Goal: Task Accomplishment & Management: Complete application form

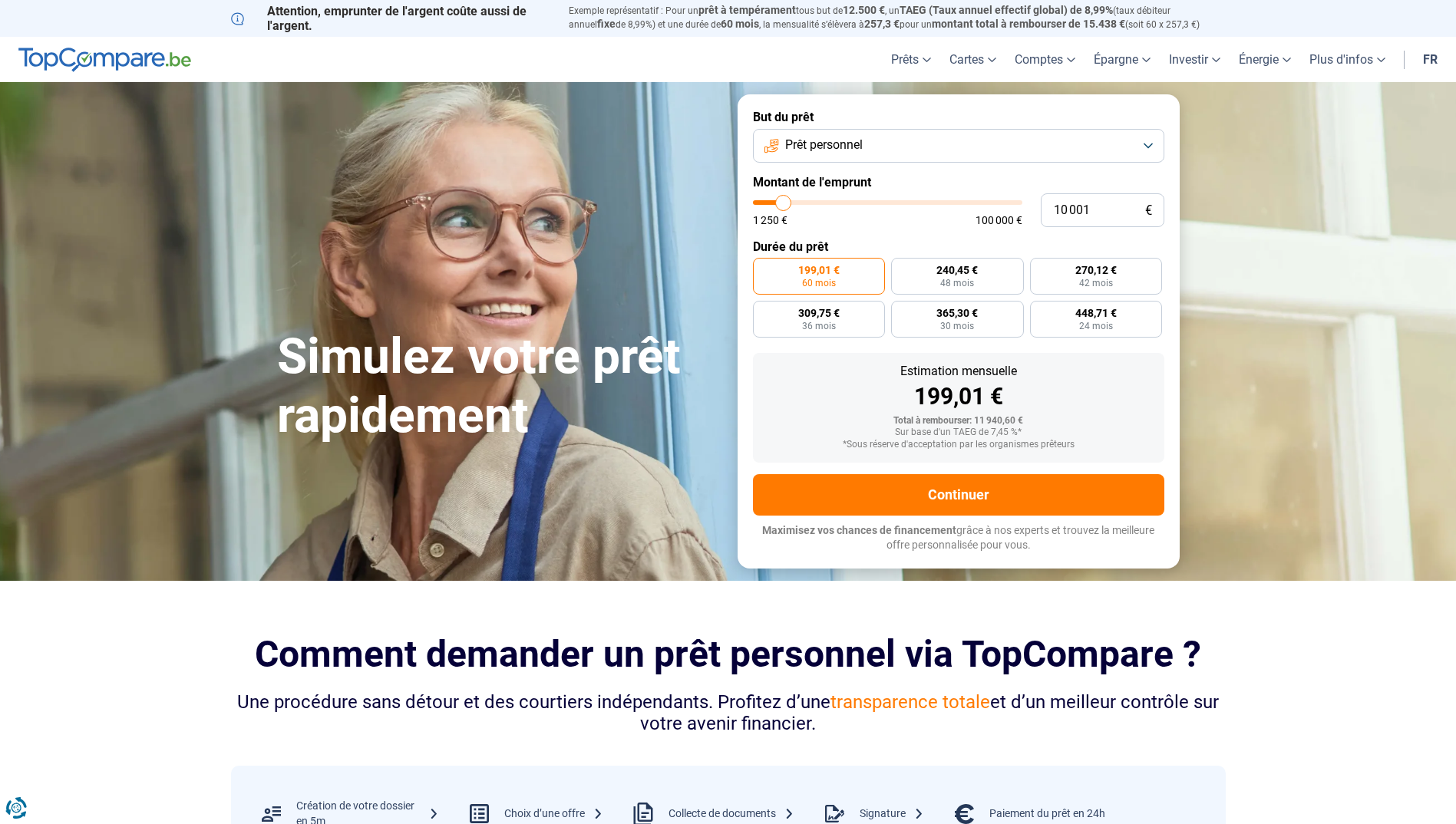
type input "9 000"
type input "9000"
type input "9 750"
type input "9750"
type input "10 000"
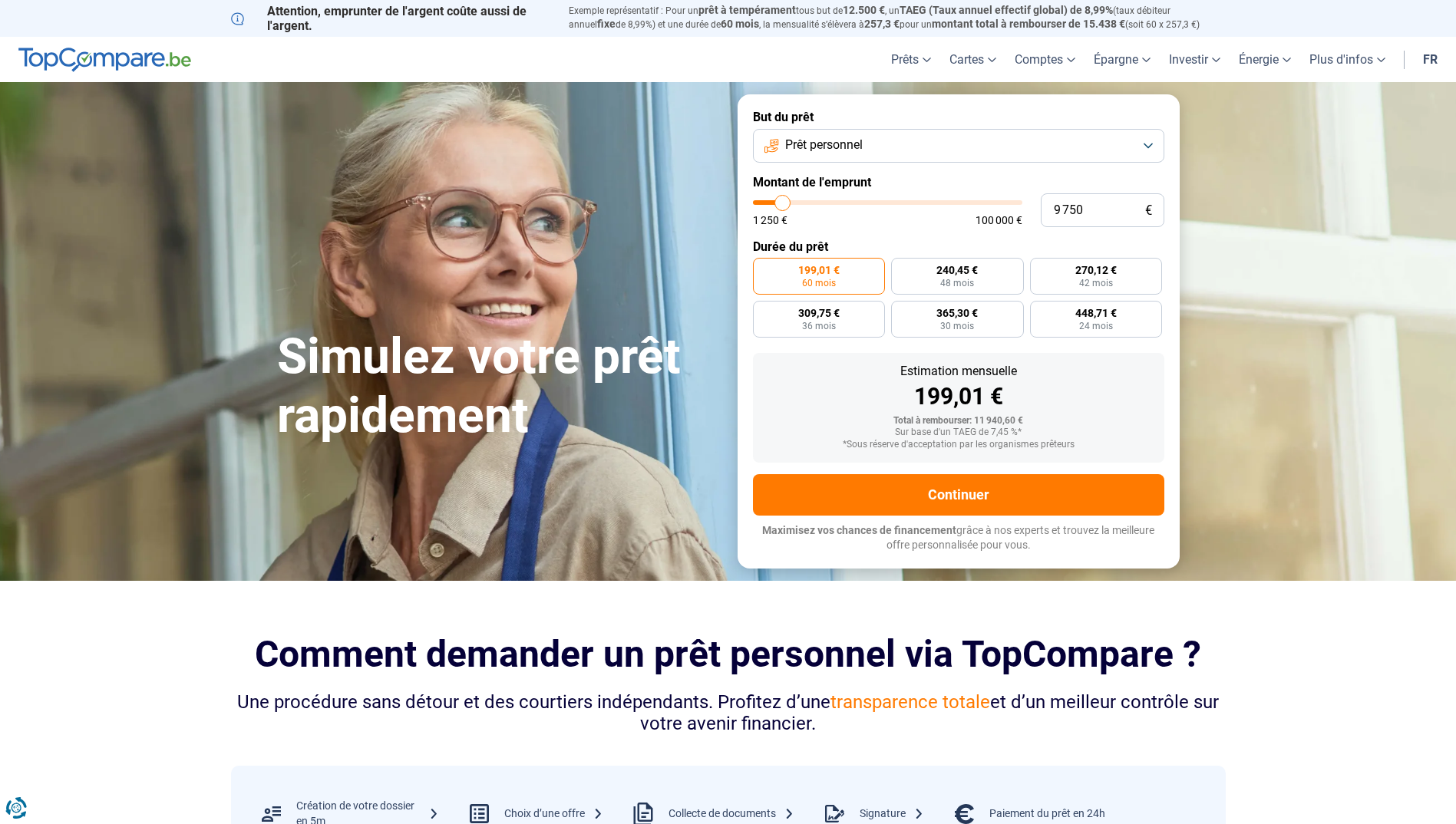
type input "10000"
type input "10 500"
type input "10500"
type input "11 250"
type input "11250"
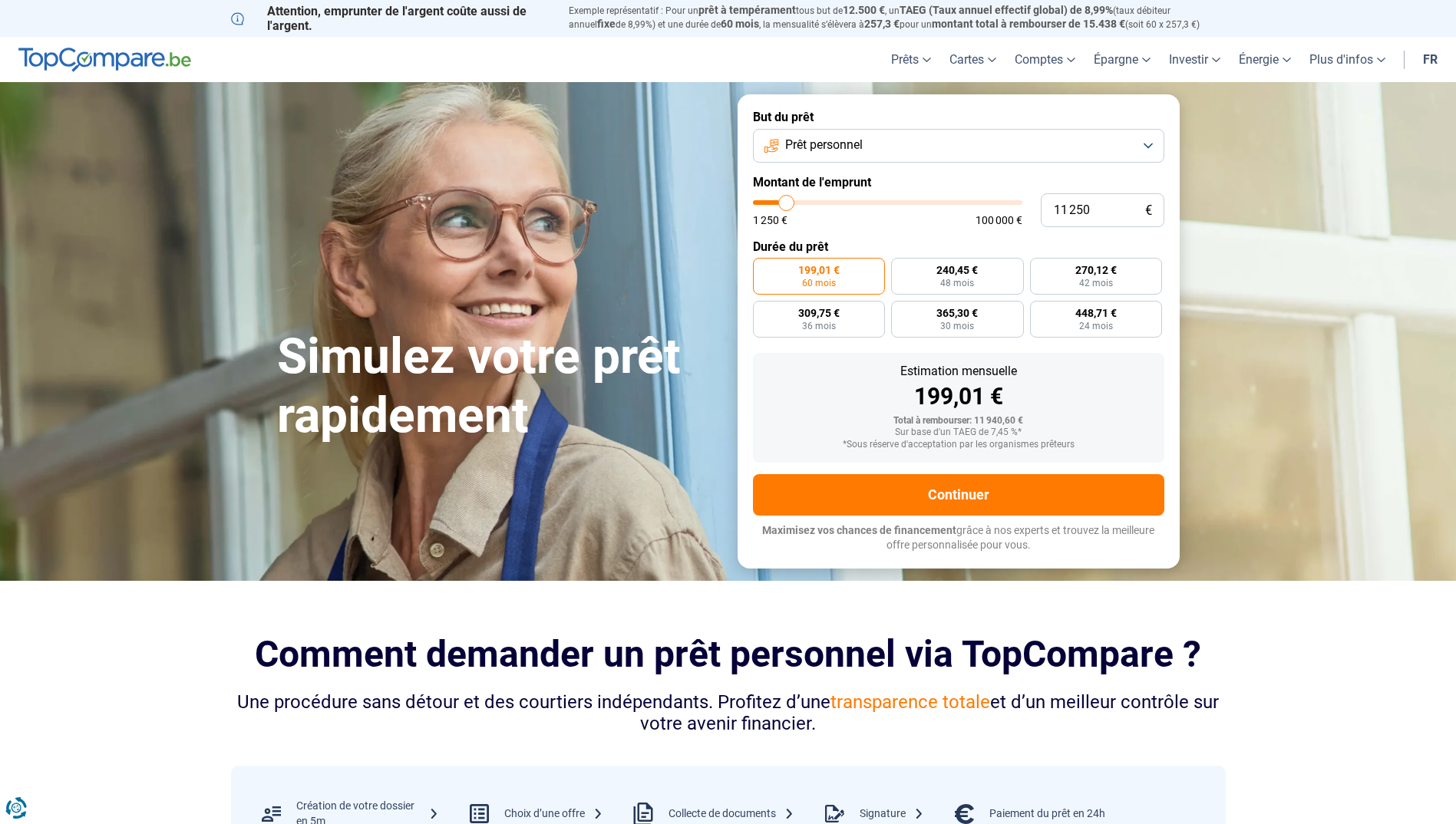
type input "11 750"
type input "11750"
type input "12 000"
type input "12000"
type input "12 500"
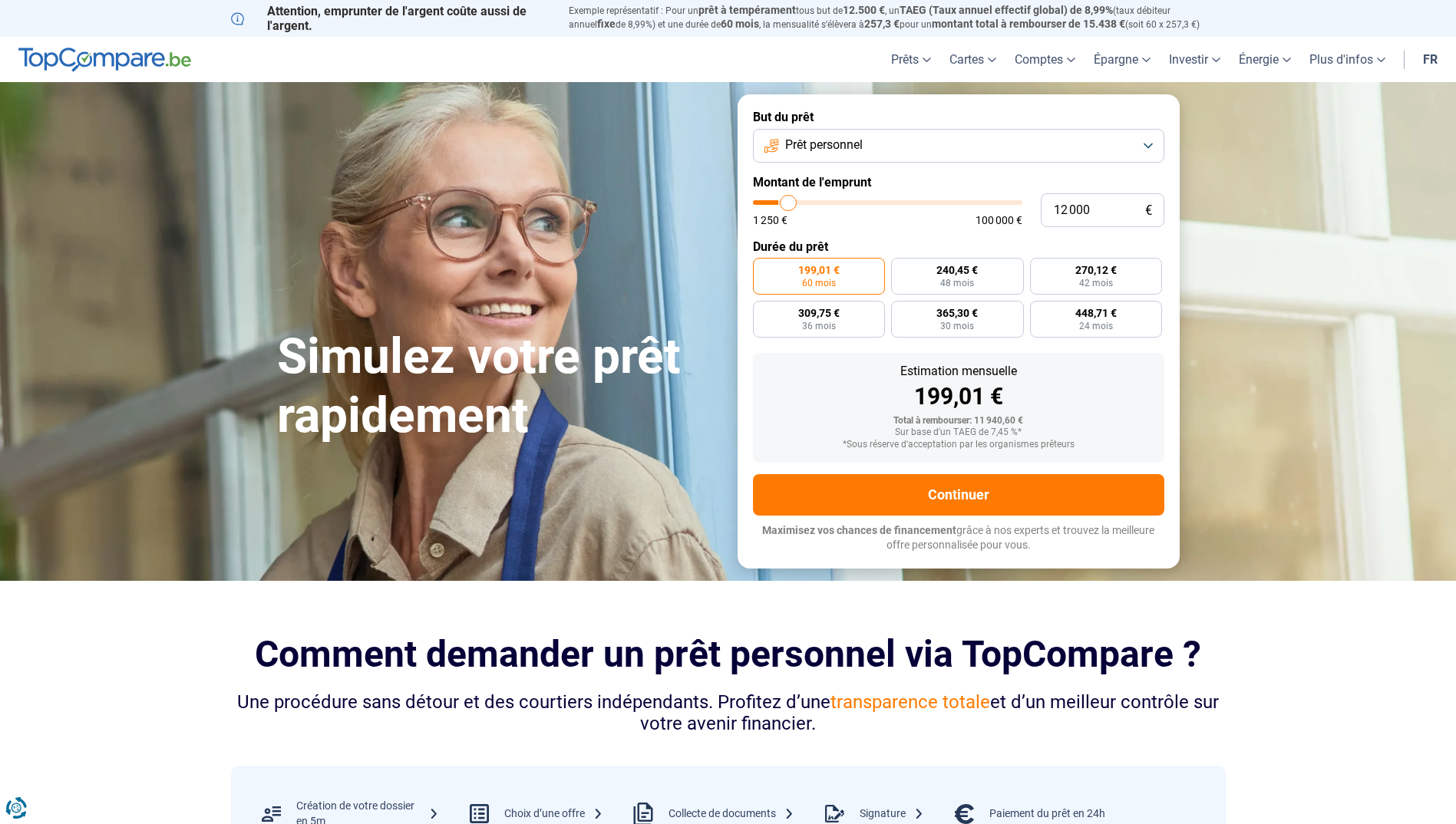
type input "12500"
type input "12 750"
type input "12750"
type input "13 000"
type input "13000"
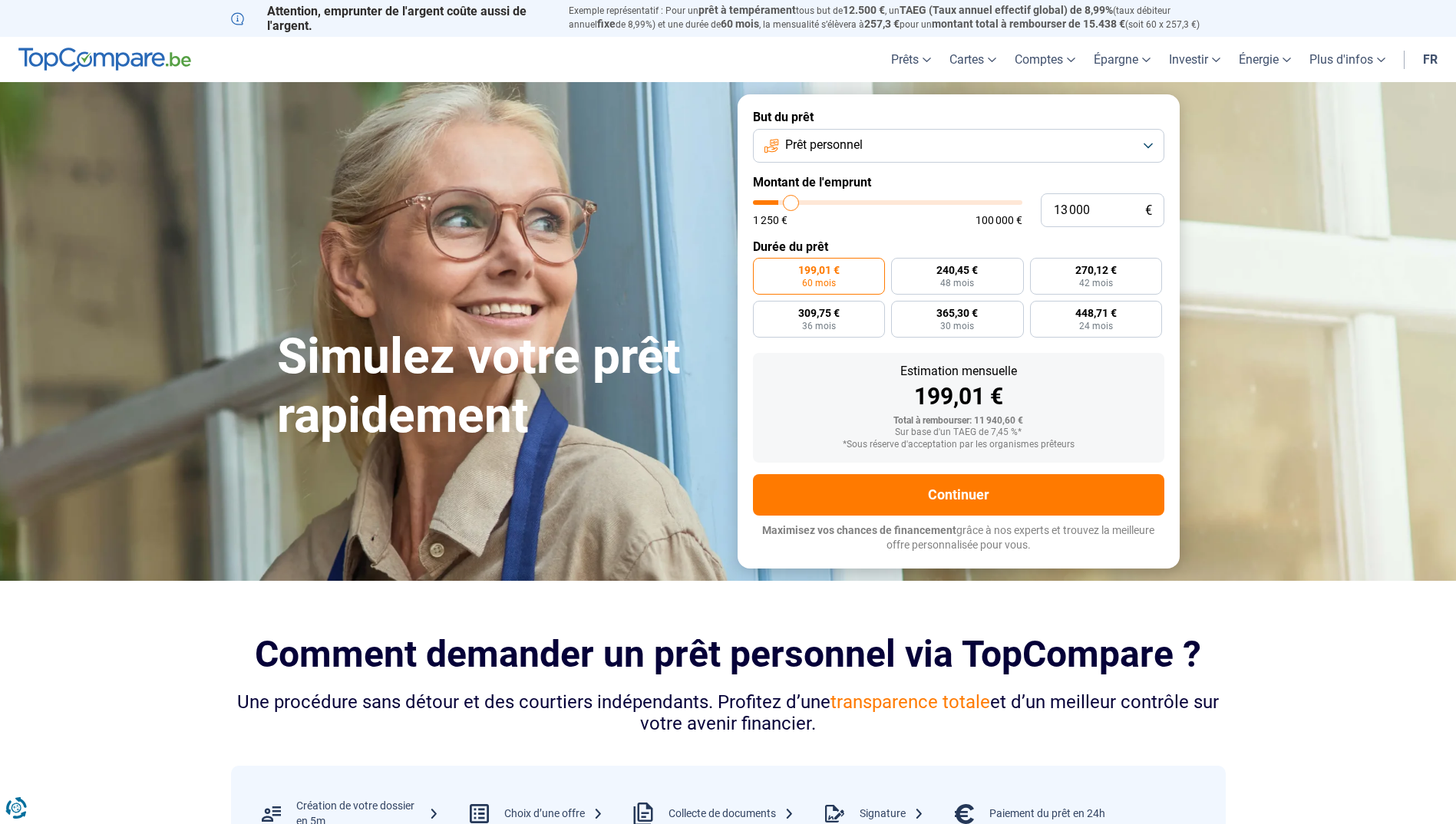
type input "13 500"
type input "13500"
type input "14 000"
type input "14000"
type input "14 250"
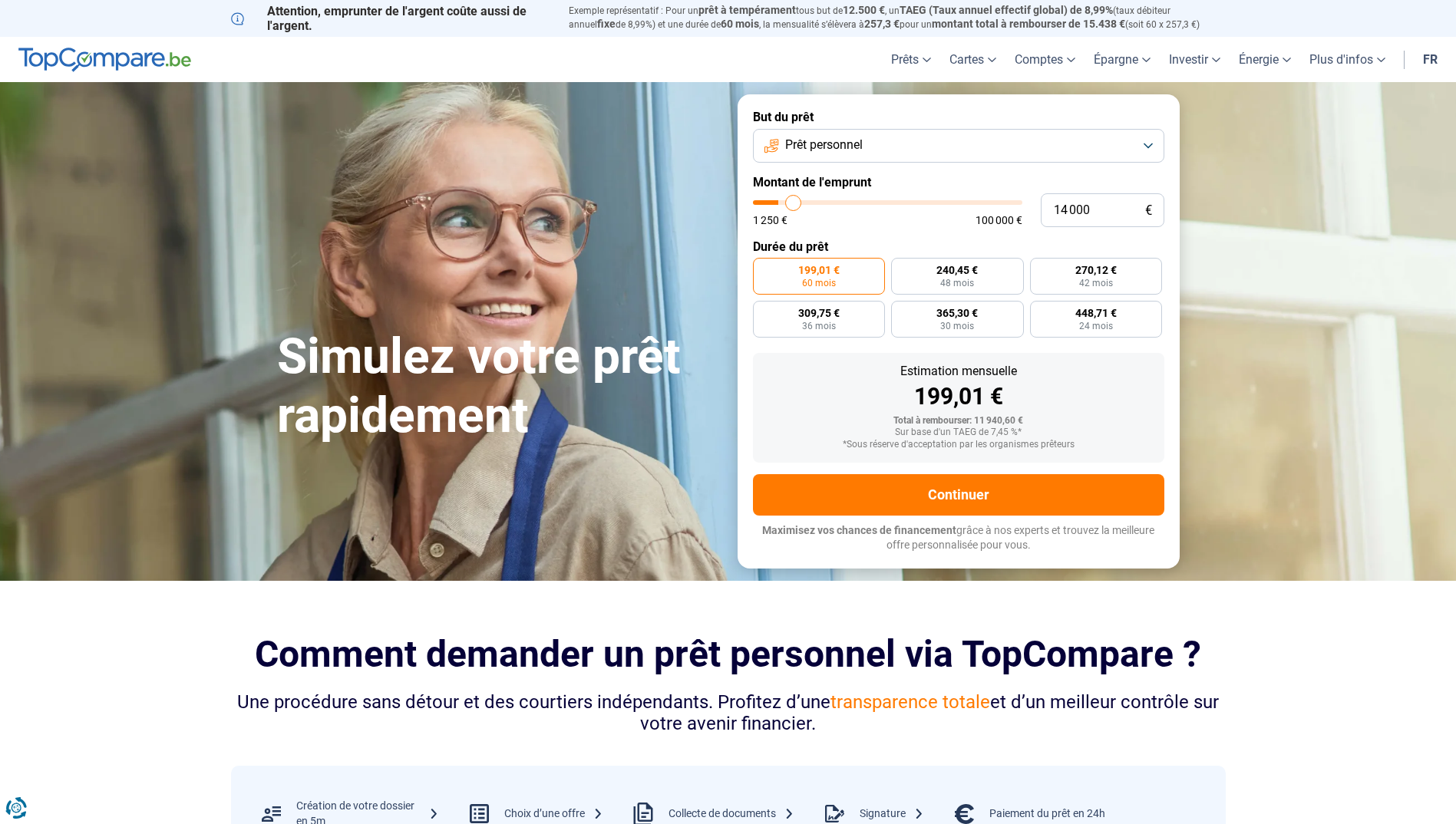
type input "14250"
type input "14 500"
type input "14500"
type input "14 750"
type input "14750"
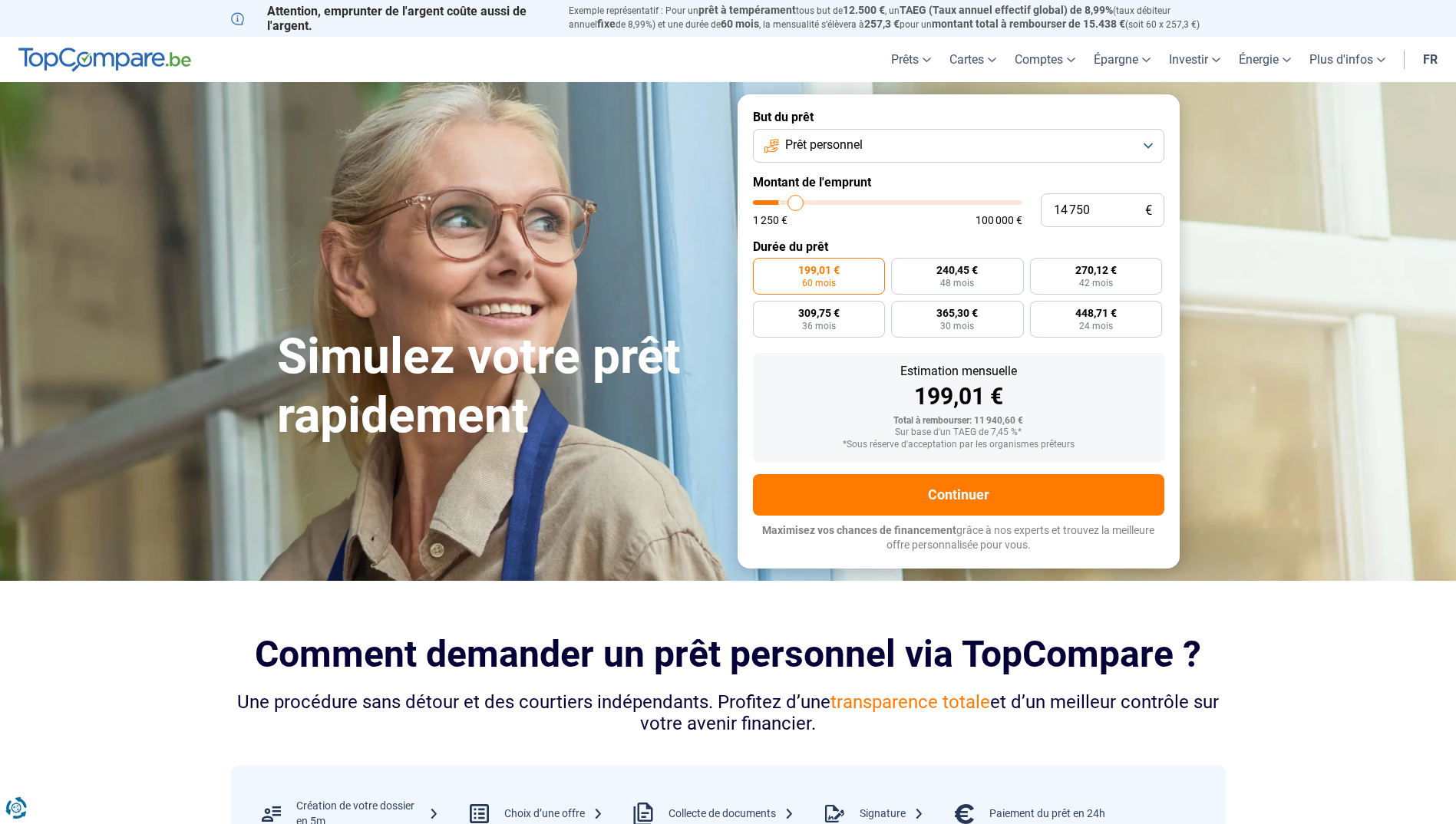
type input "15 000"
type input "15000"
type input "15 500"
type input "15500"
type input "15 750"
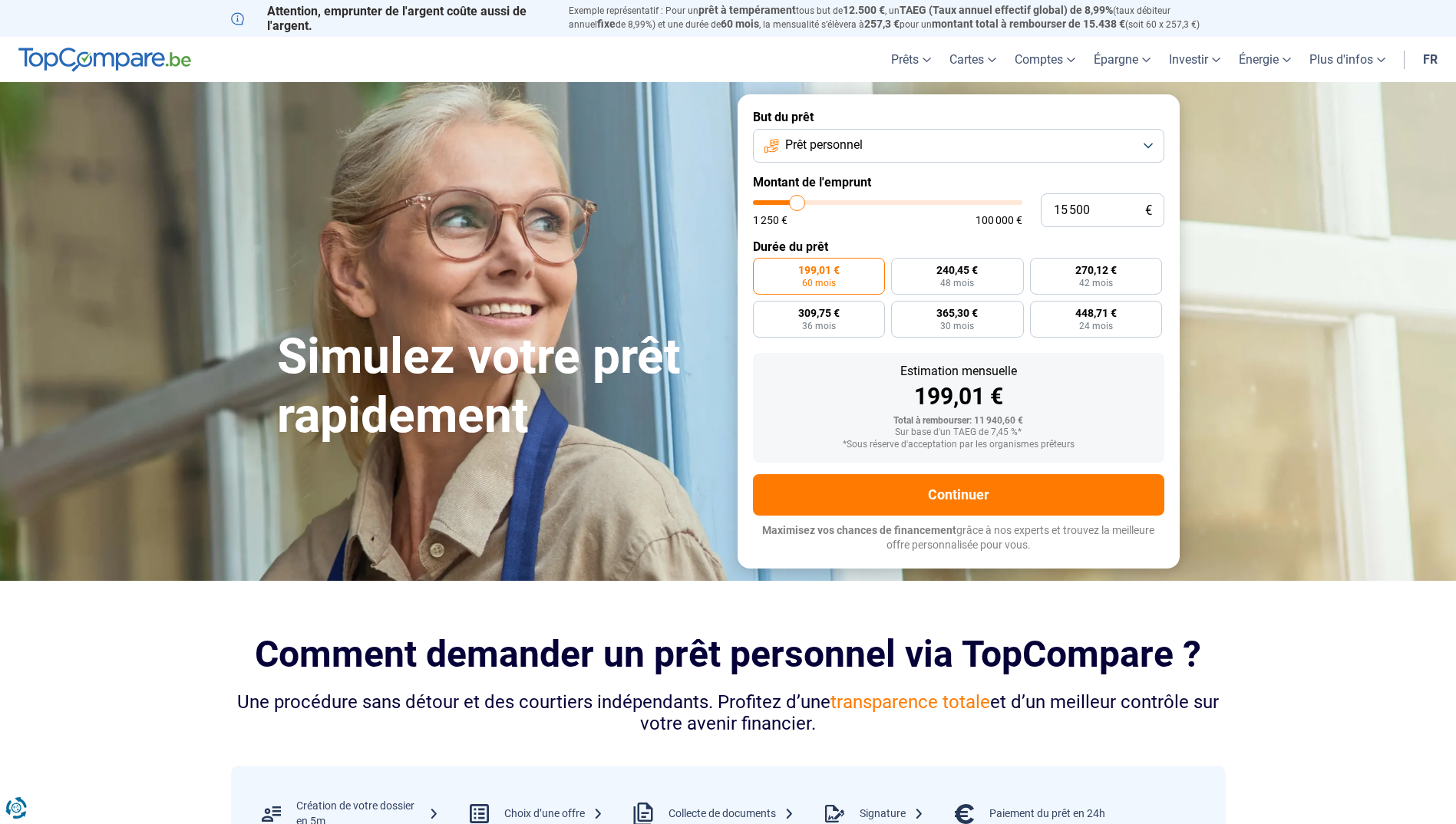
type input "15750"
type input "16 250"
type input "16250"
type input "17 000"
type input "17000"
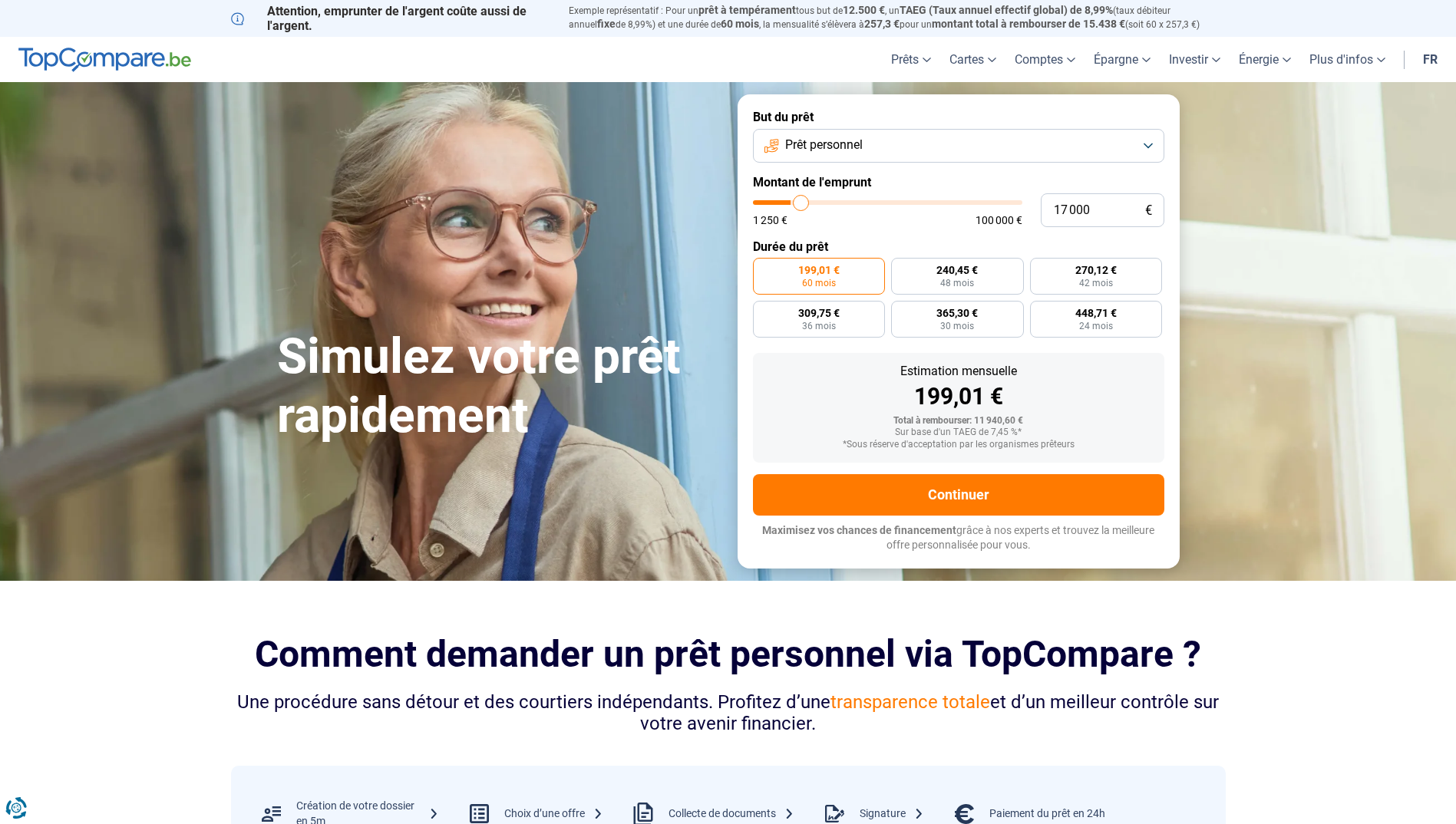
type input "17 250"
type input "17250"
type input "17 500"
type input "17500"
type input "17 750"
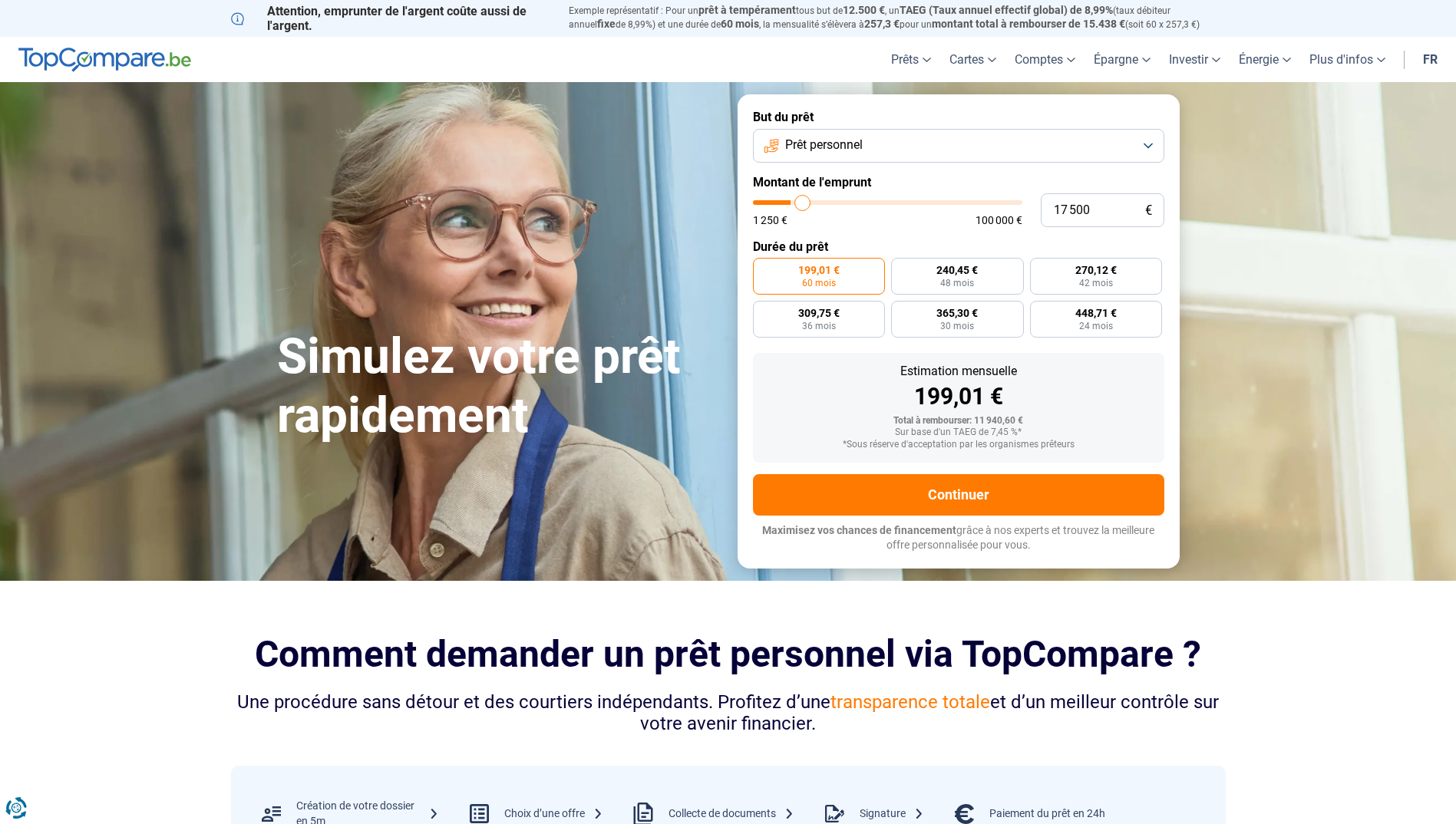
type input "17750"
type input "18 000"
type input "18000"
type input "18 750"
type input "18750"
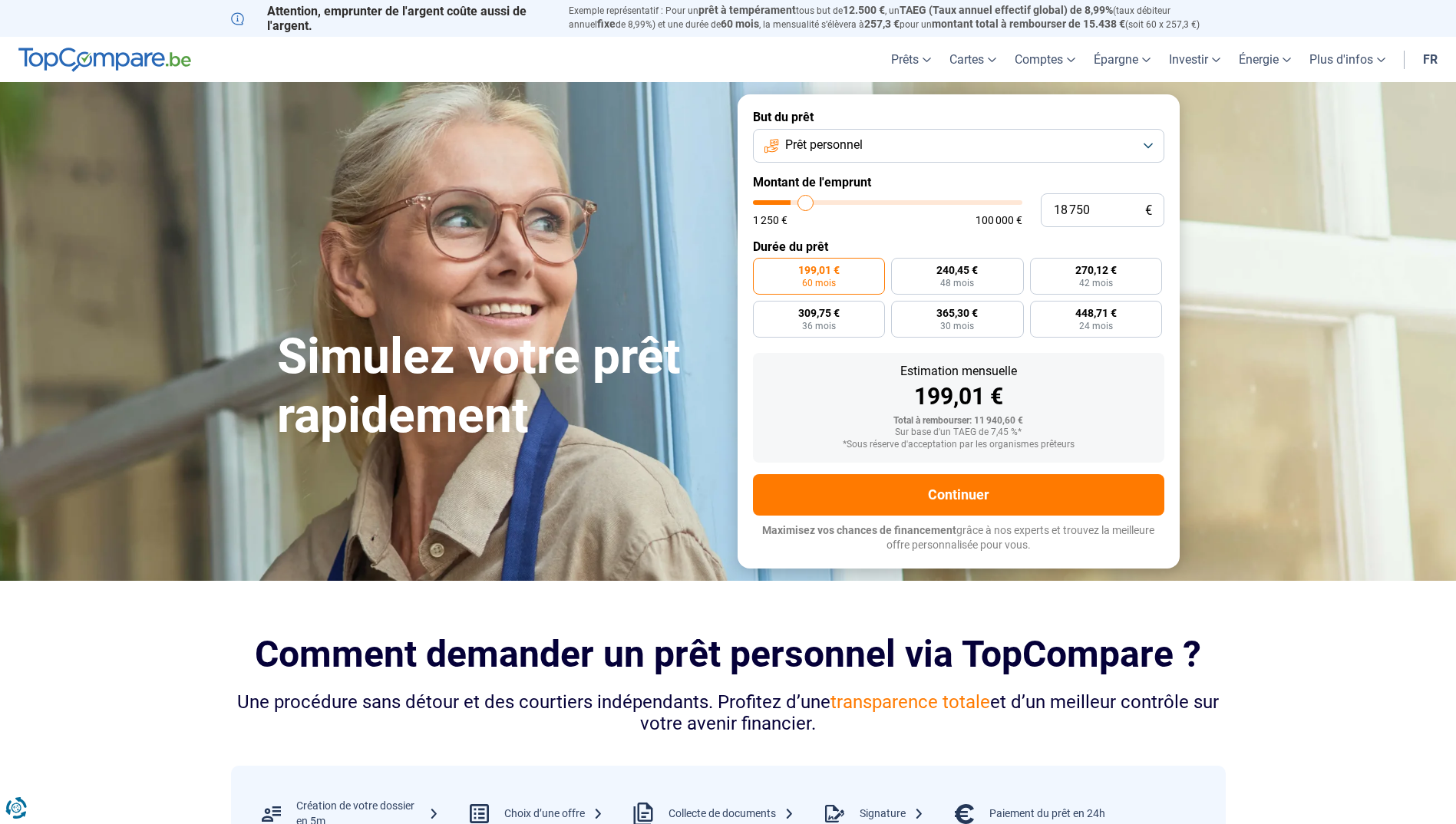
type input "19 000"
type input "19000"
type input "19 250"
type input "19250"
type input "19 750"
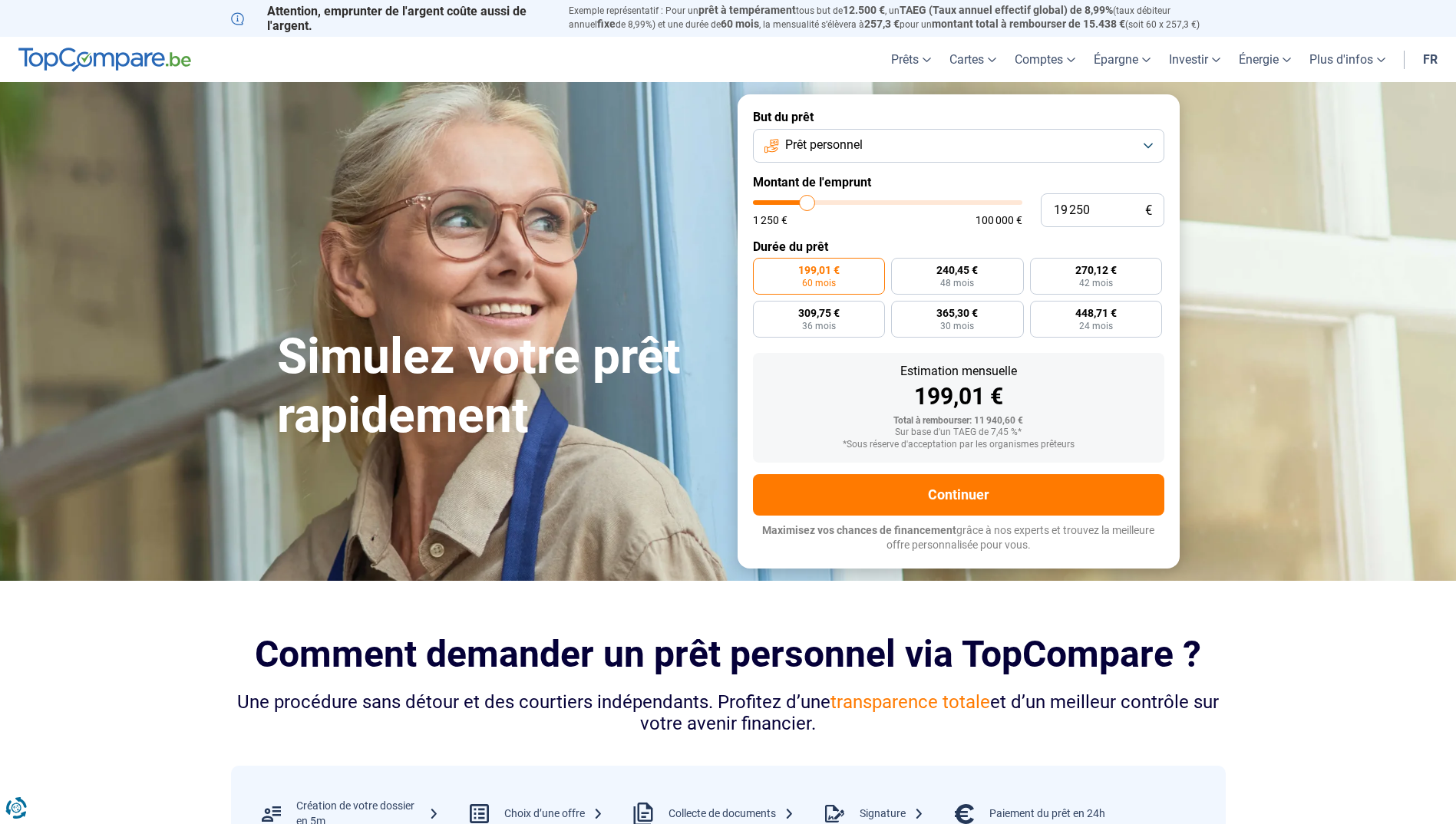
type input "19750"
type input "20 000"
type input "20000"
type input "20 500"
type input "20500"
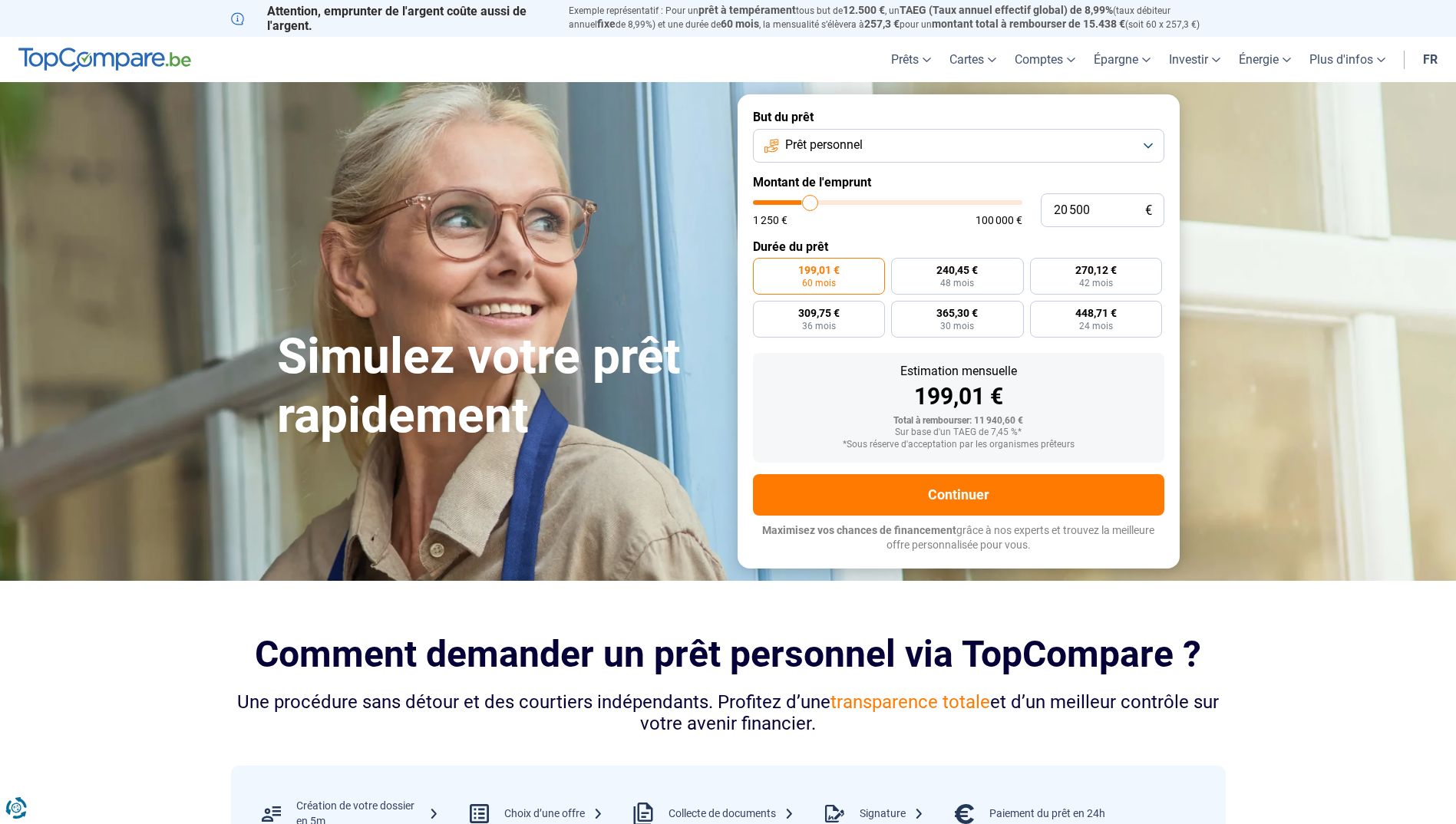
type input "21 250"
type input "21250"
type input "21 500"
type input "21500"
type input "22 000"
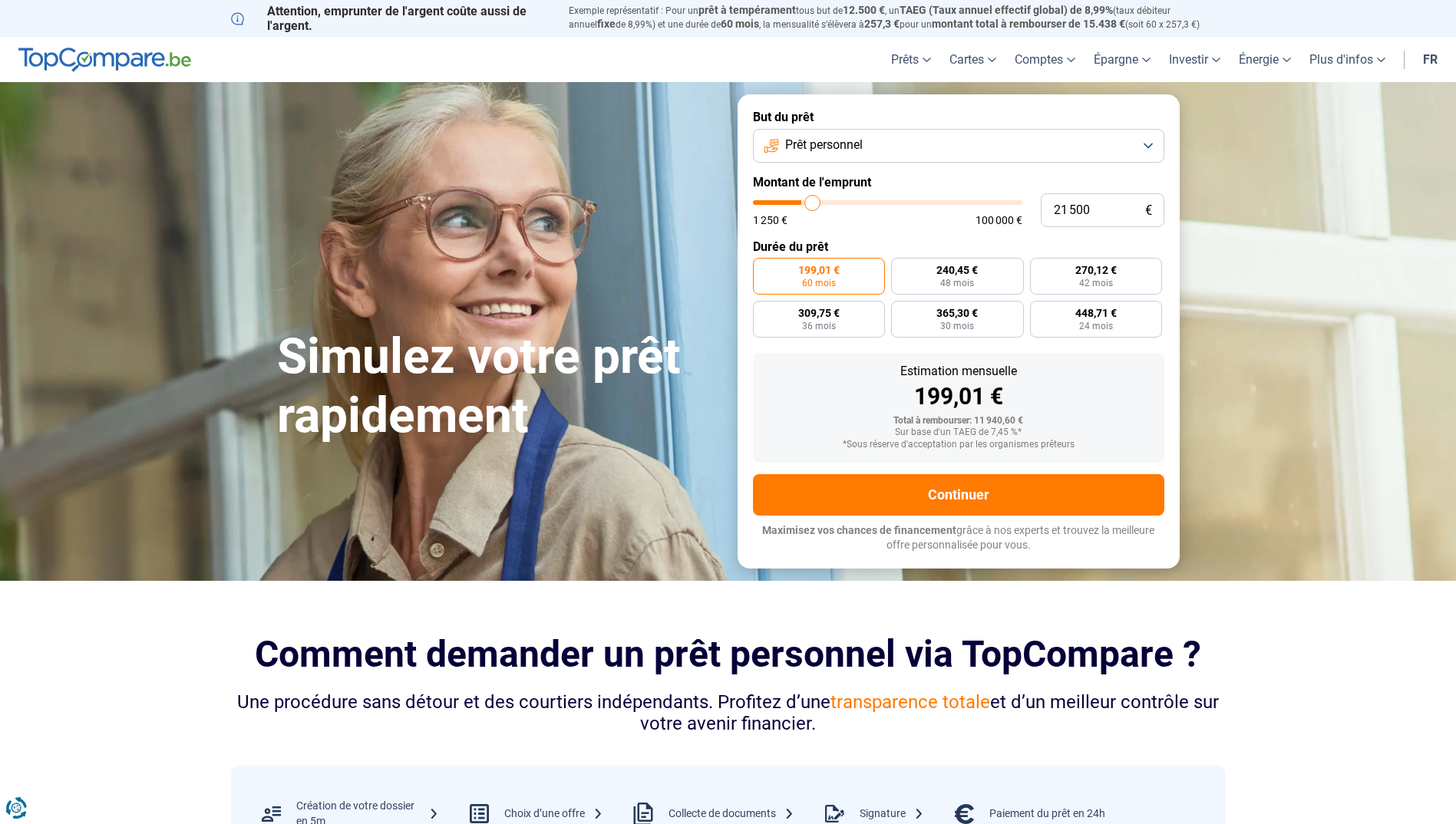
type input "22000"
type input "22 250"
type input "22250"
type input "22 750"
type input "22750"
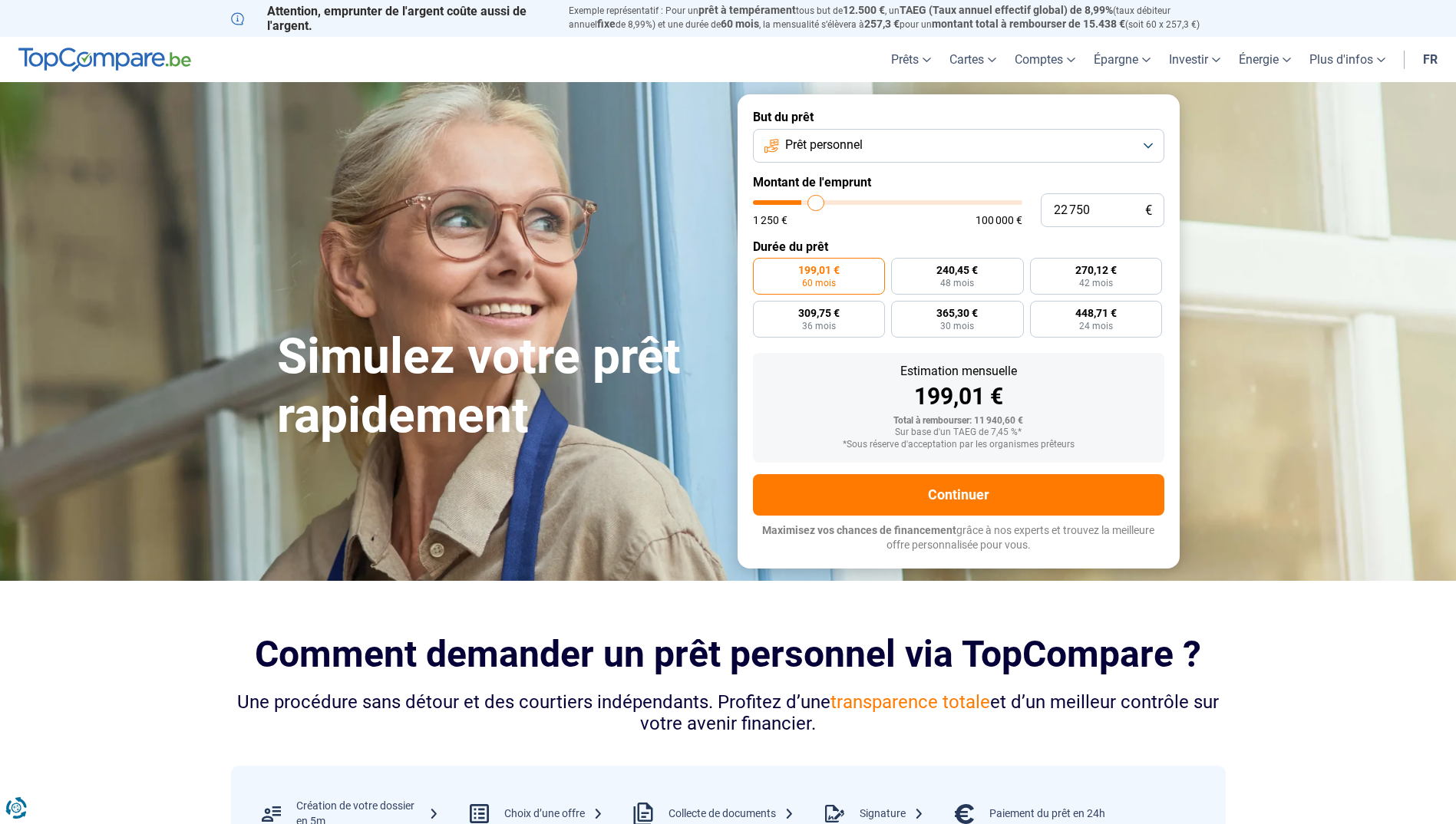
type input "23 000"
type input "23000"
type input "23 250"
type input "23250"
type input "23 500"
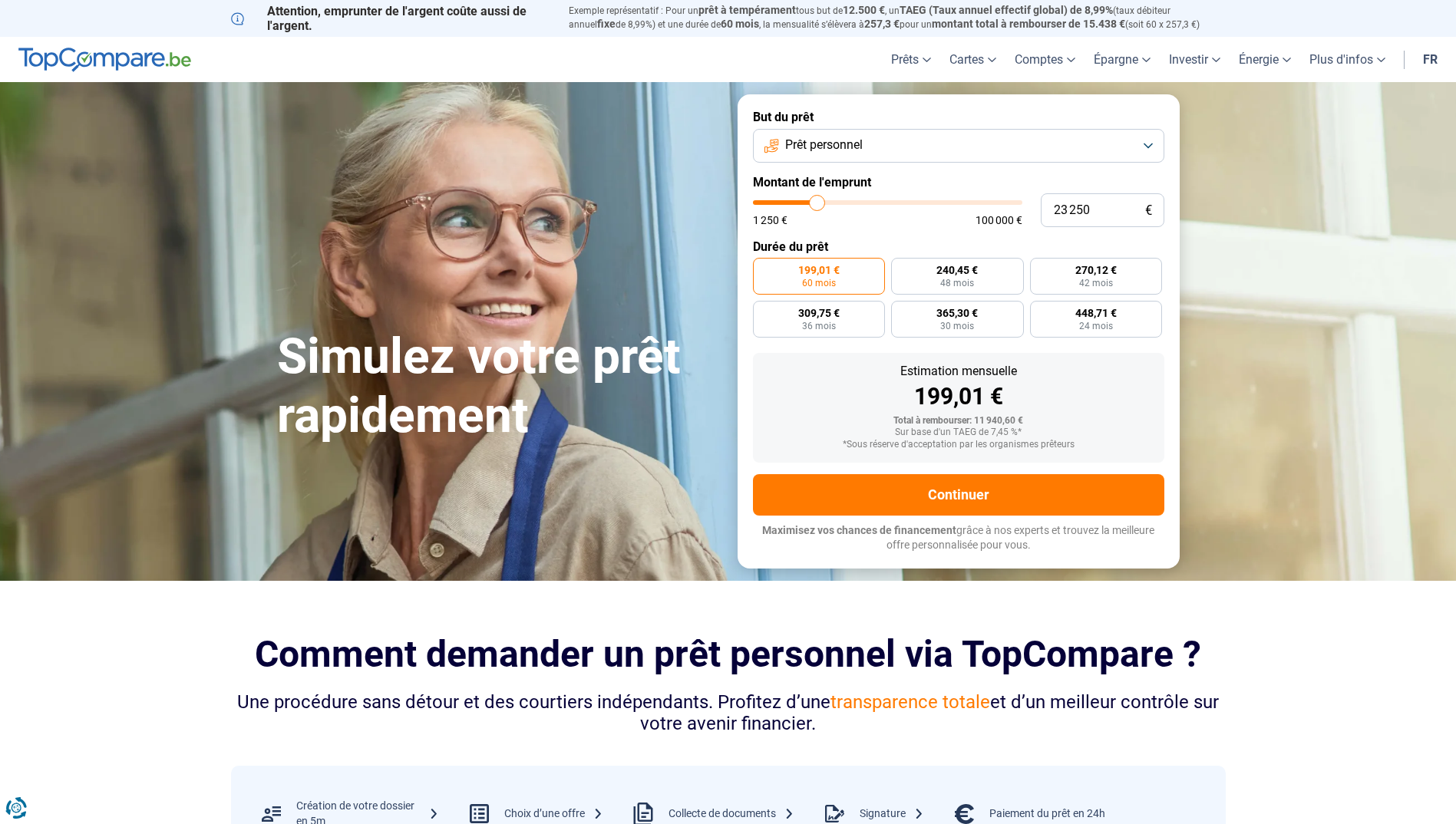
type input "23500"
type input "23 750"
type input "23750"
type input "24 500"
type input "24500"
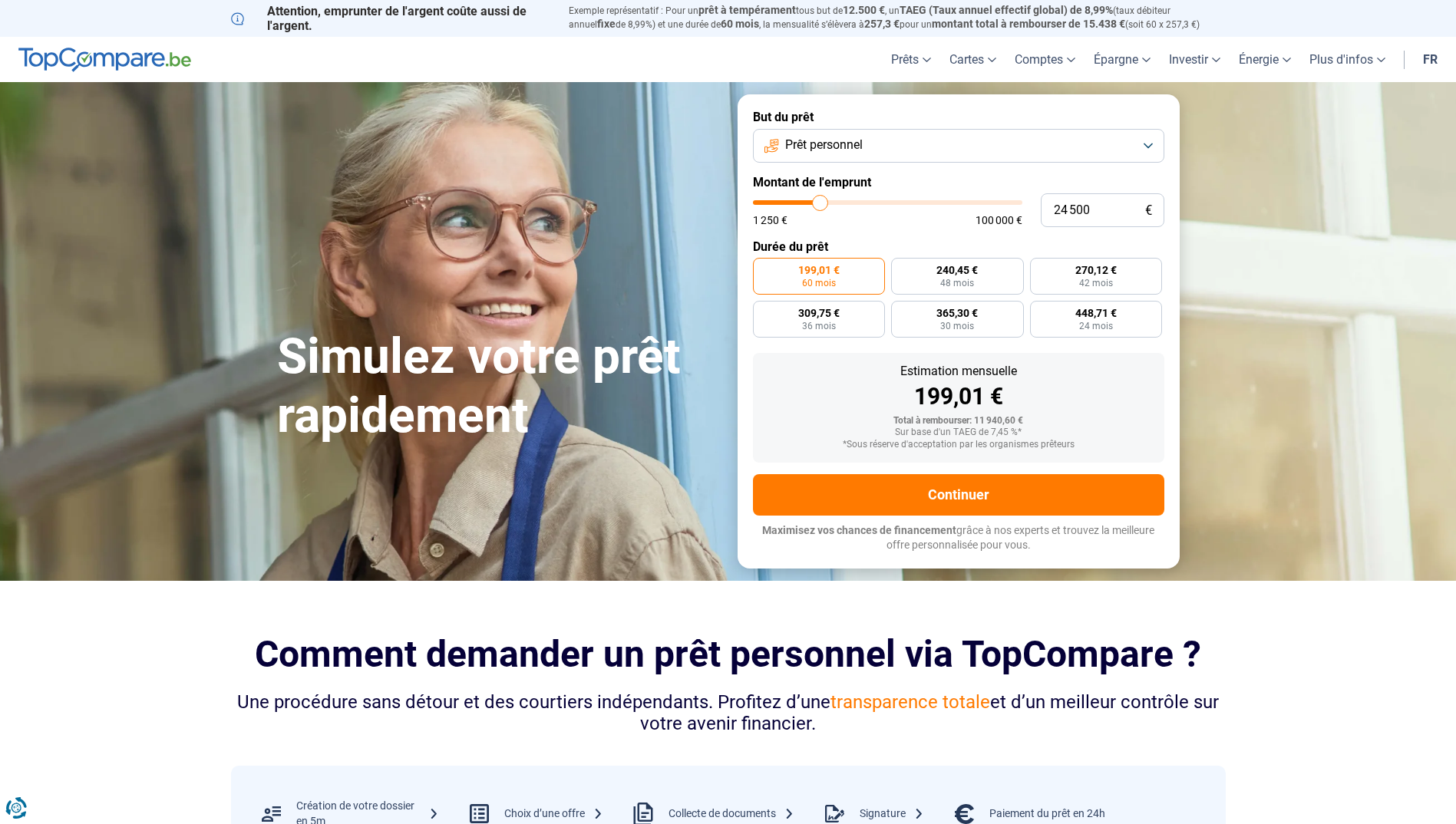
type input "24 750"
type input "24750"
type input "25 000"
type input "25000"
type input "25 750"
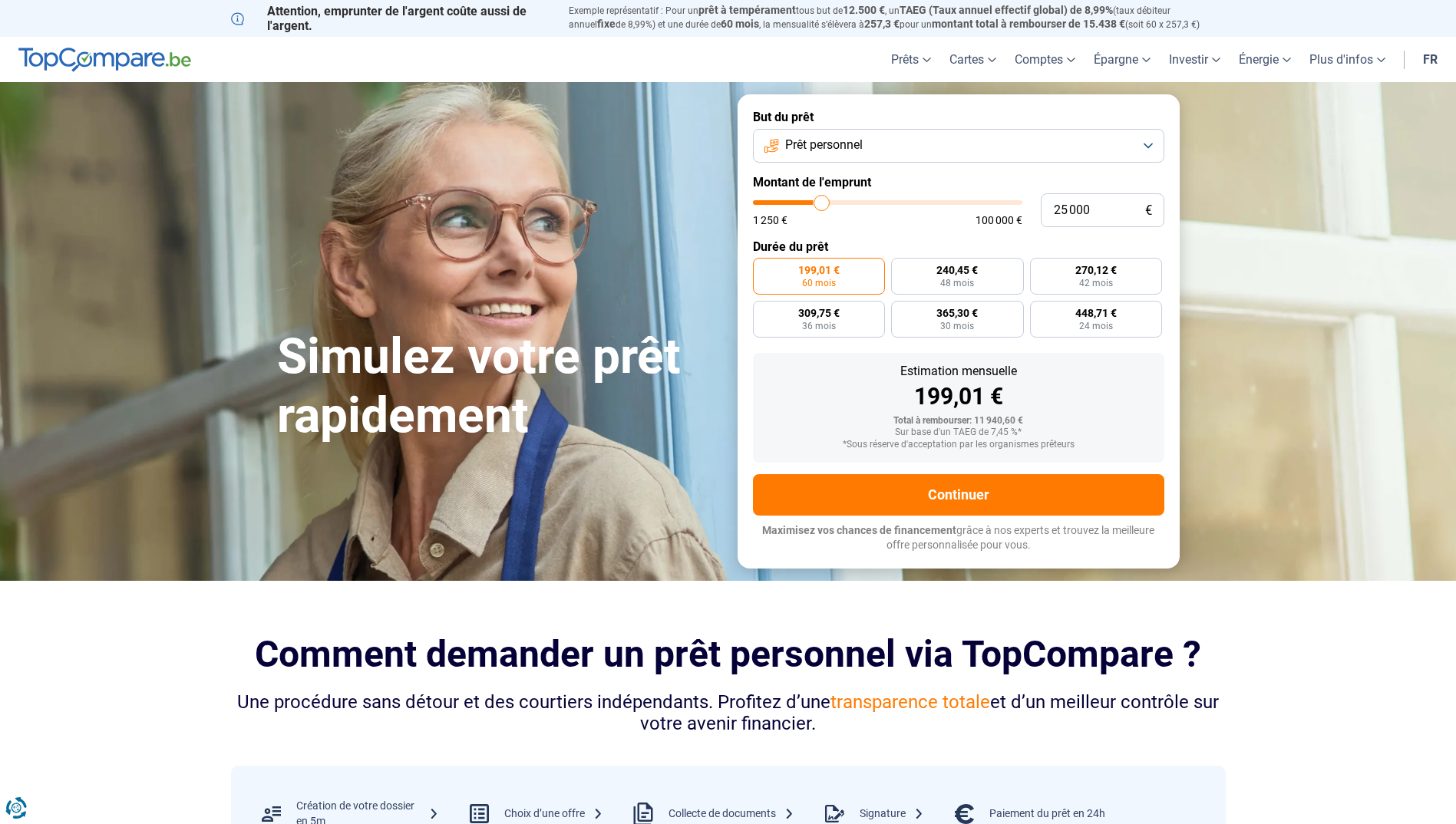
type input "25750"
type input "26 000"
type input "26000"
type input "26 500"
type input "26500"
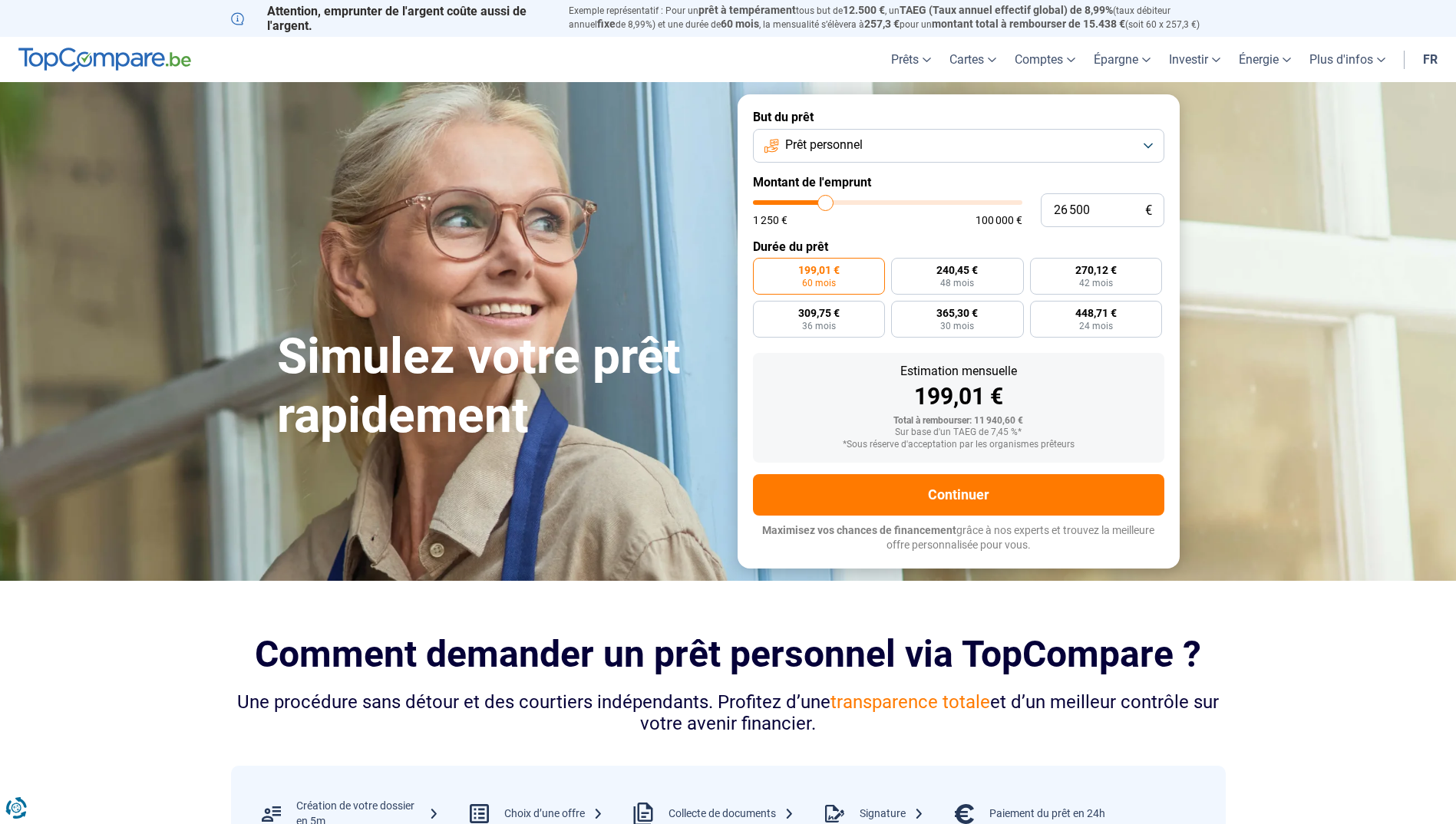
type input "26 750"
type input "26750"
type input "27 500"
type input "27500"
type input "27 750"
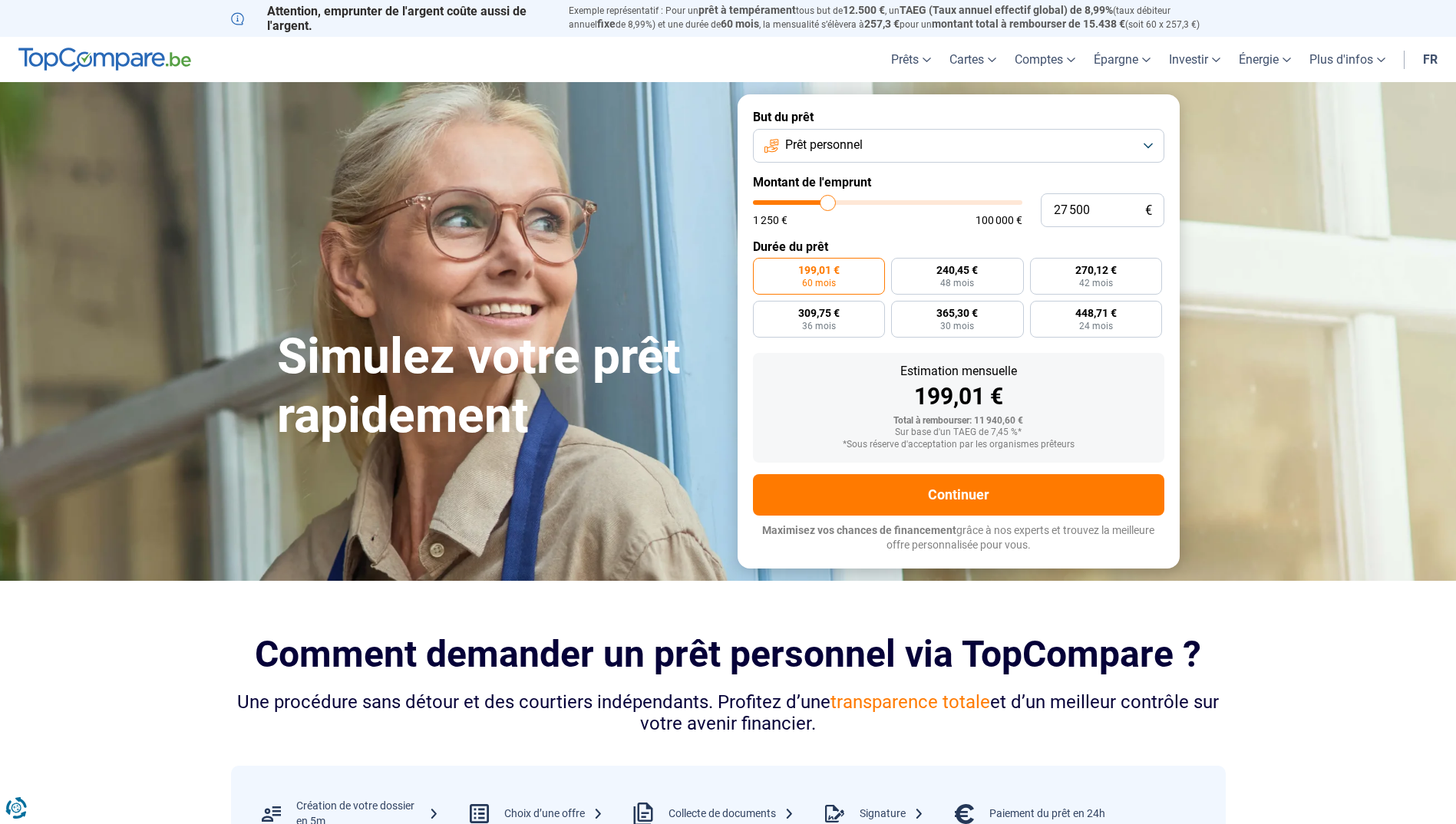
type input "27750"
type input "28 000"
type input "28000"
type input "28 250"
type input "28250"
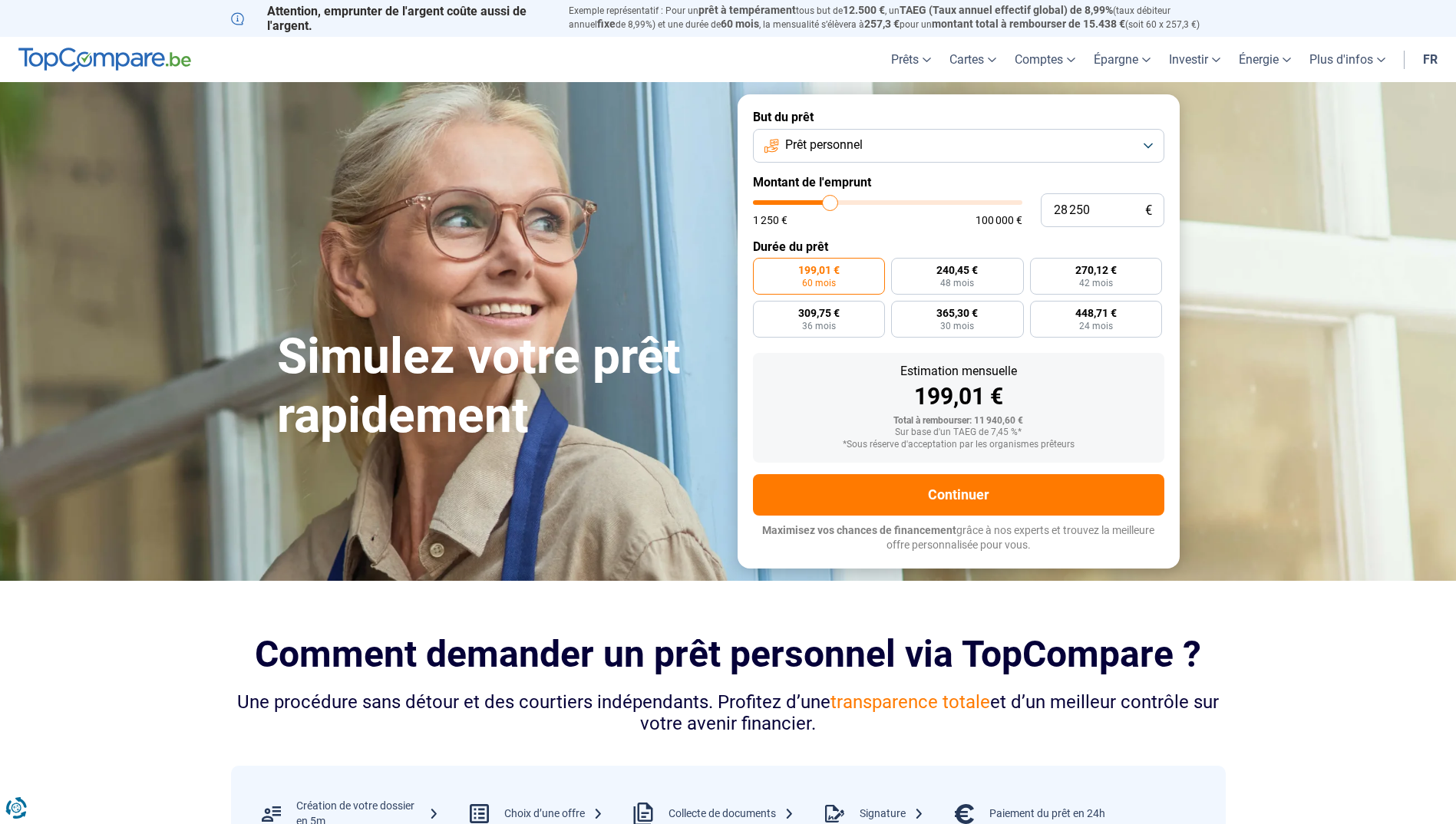
type input "28 750"
type input "28750"
type input "29 000"
type input "29000"
type input "29 250"
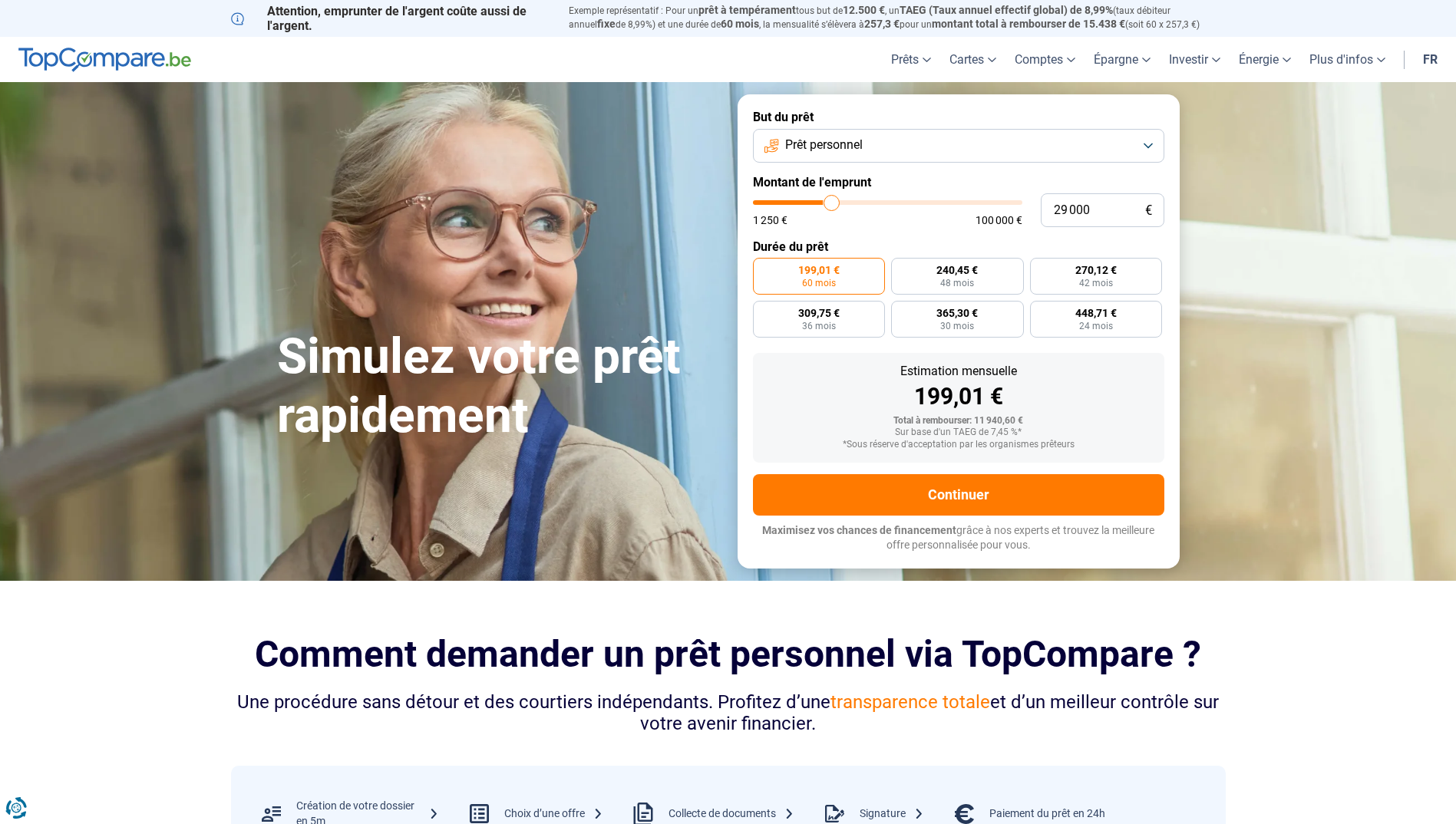
type input "29250"
type input "29 500"
type input "29500"
type input "29 750"
type input "29750"
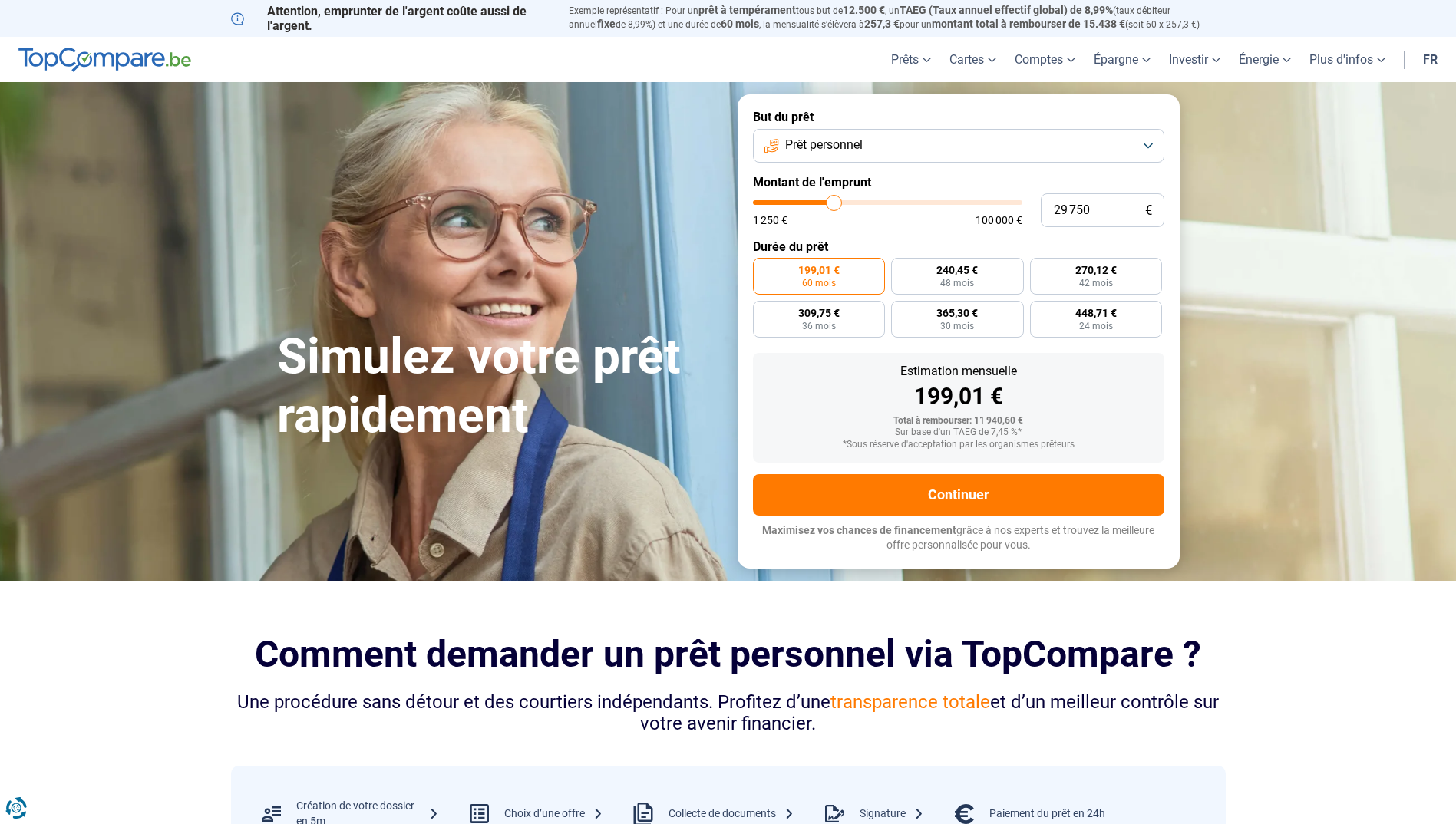
type input "30 250"
type input "30250"
type input "30 500"
type input "30500"
type input "32 750"
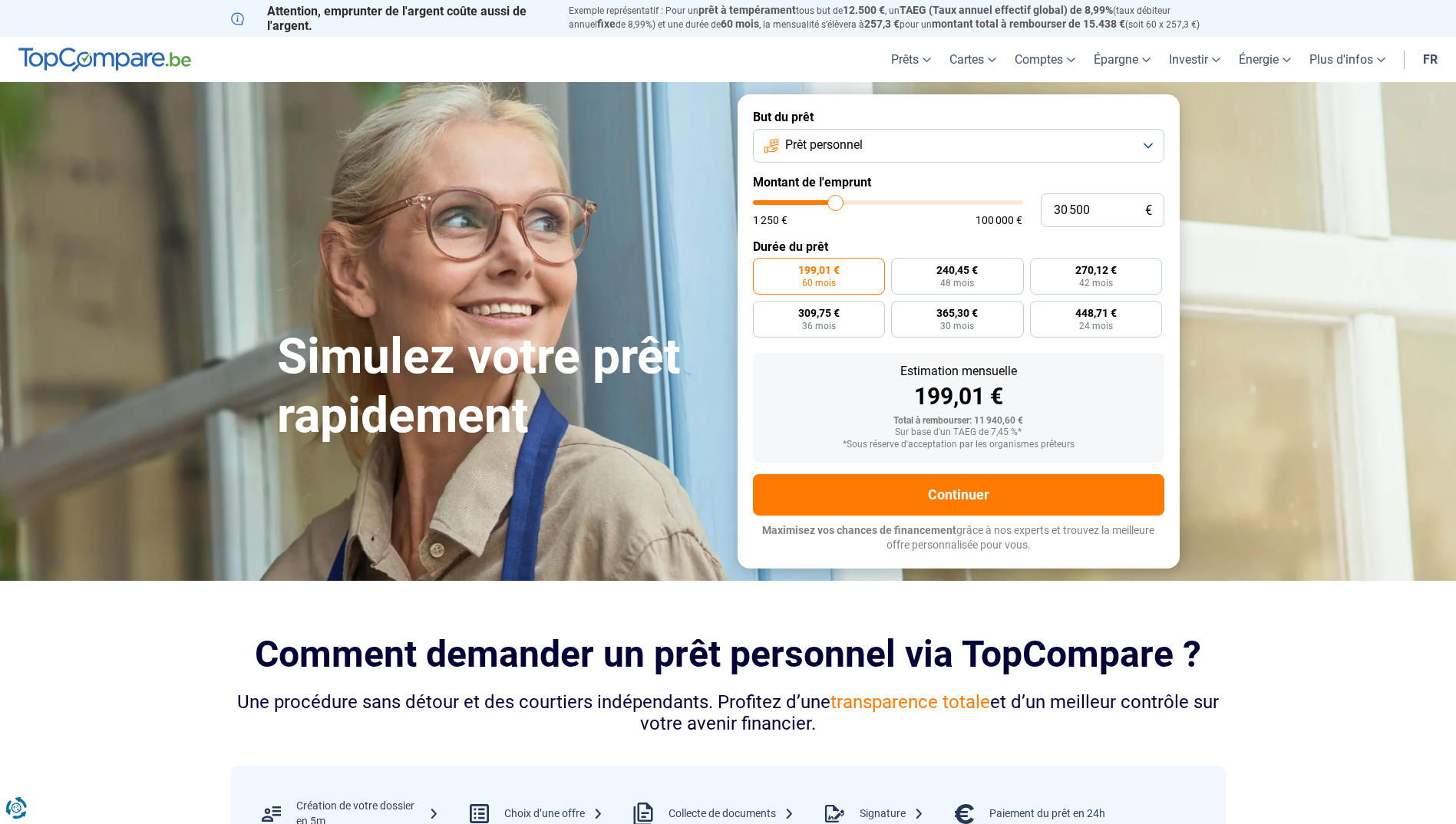
type input "32750"
type input "35 500"
type input "35500"
type input "38 000"
type input "38000"
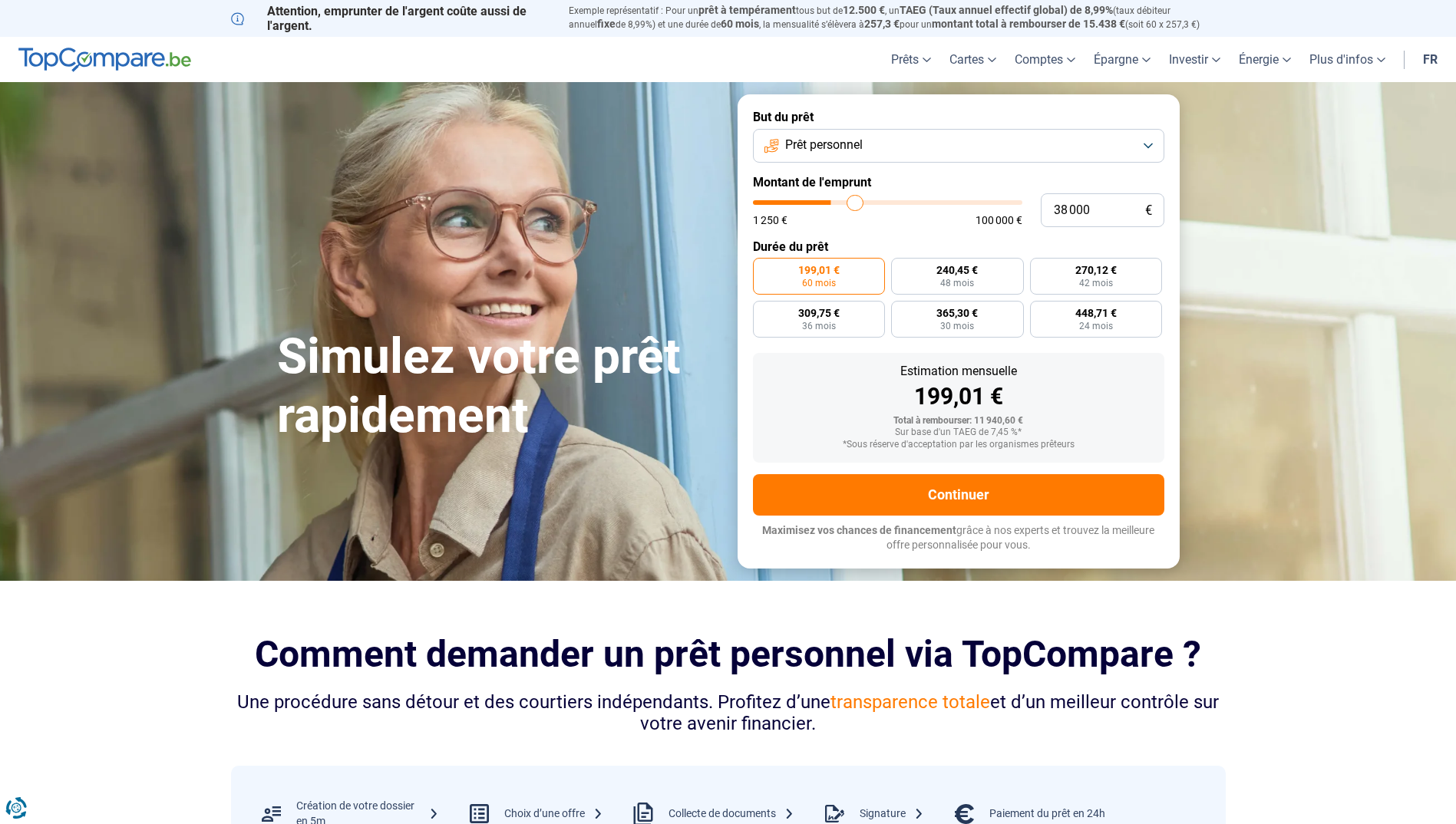
type input "40 000"
type input "40000"
type input "41 500"
type input "41500"
type input "42 000"
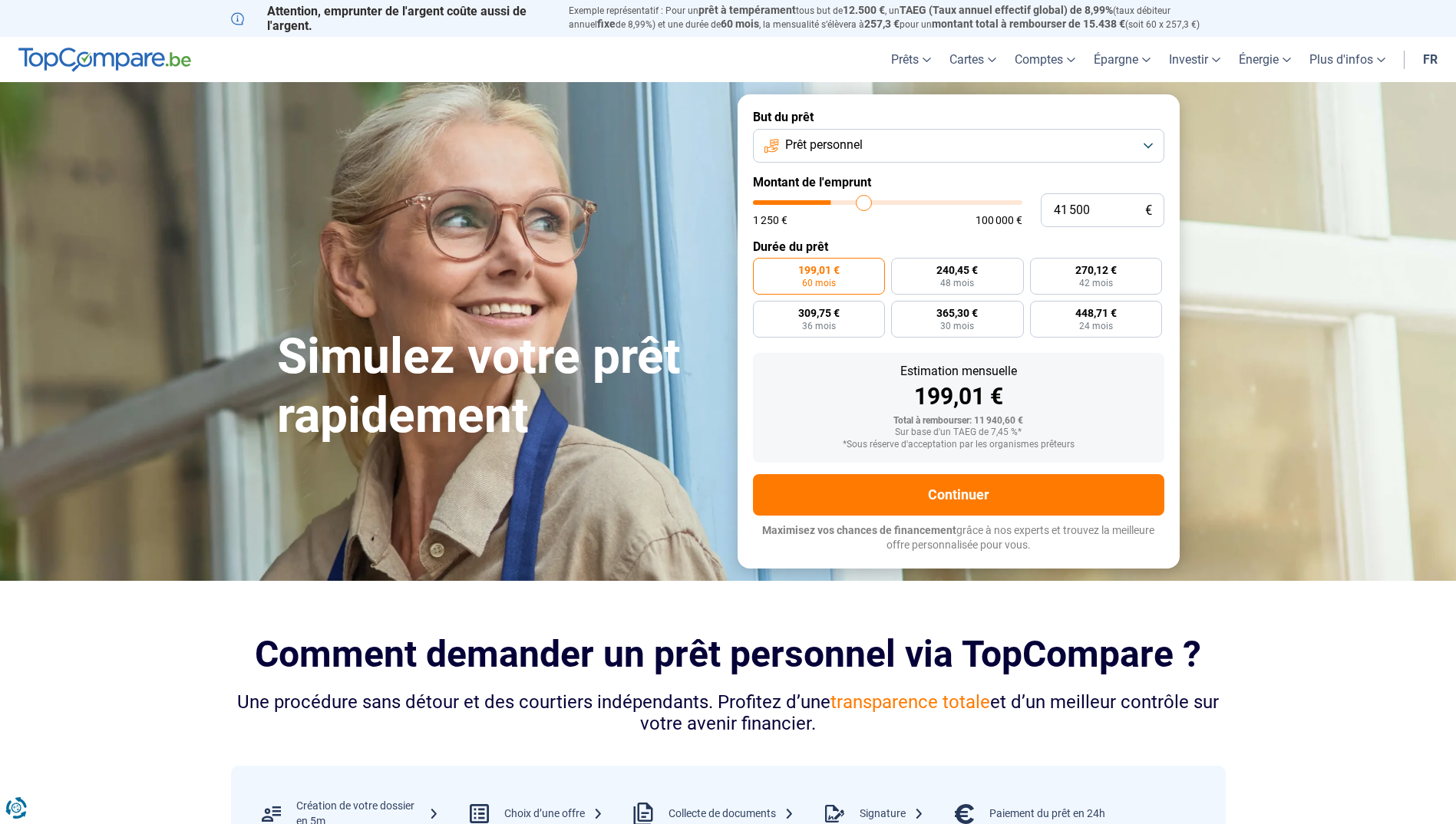
type input "42000"
type input "42 250"
type input "42250"
type input "42 500"
type input "42500"
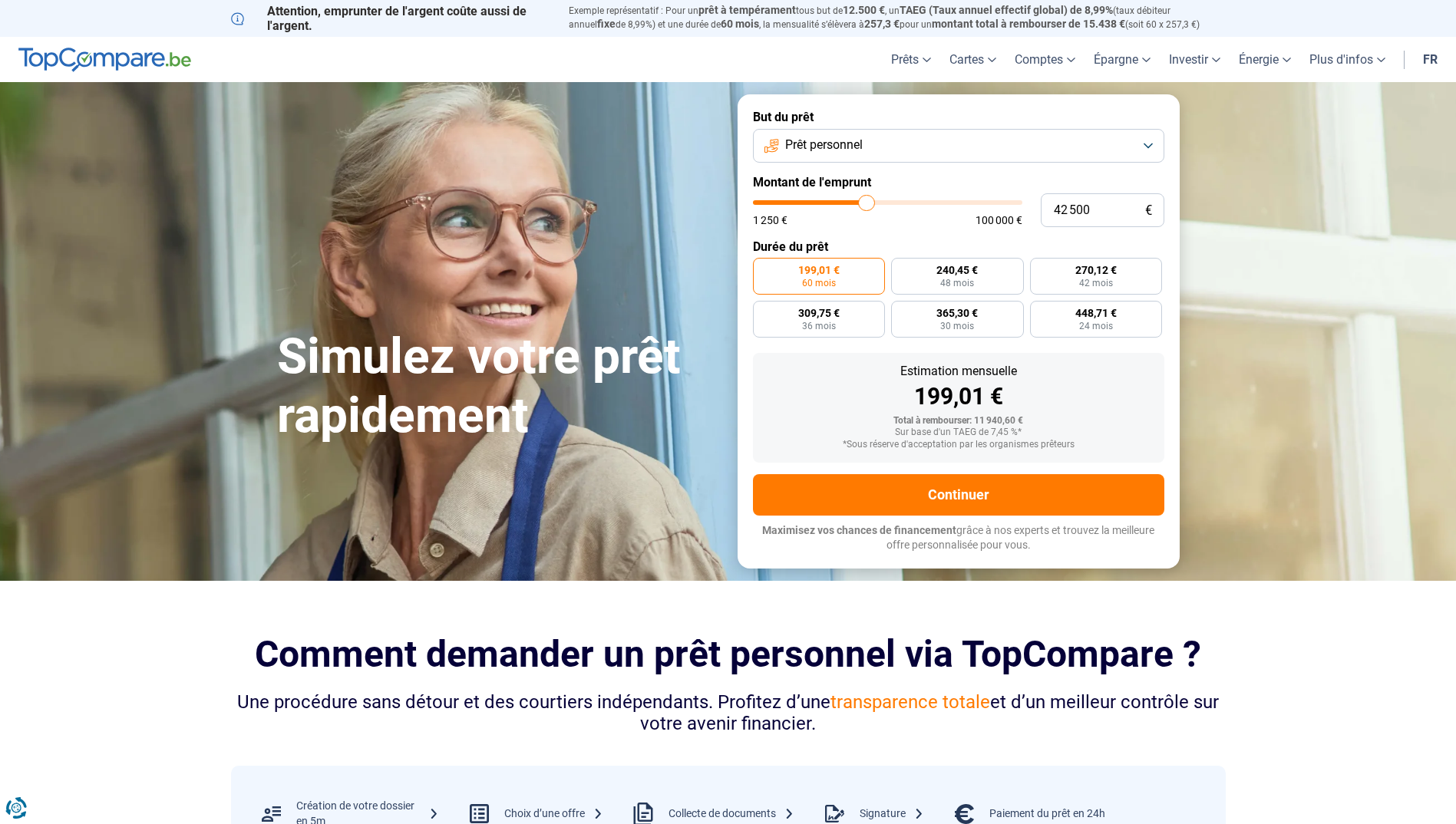
type input "44 000"
type input "44000"
type input "45 500"
type input "45500"
type input "47 000"
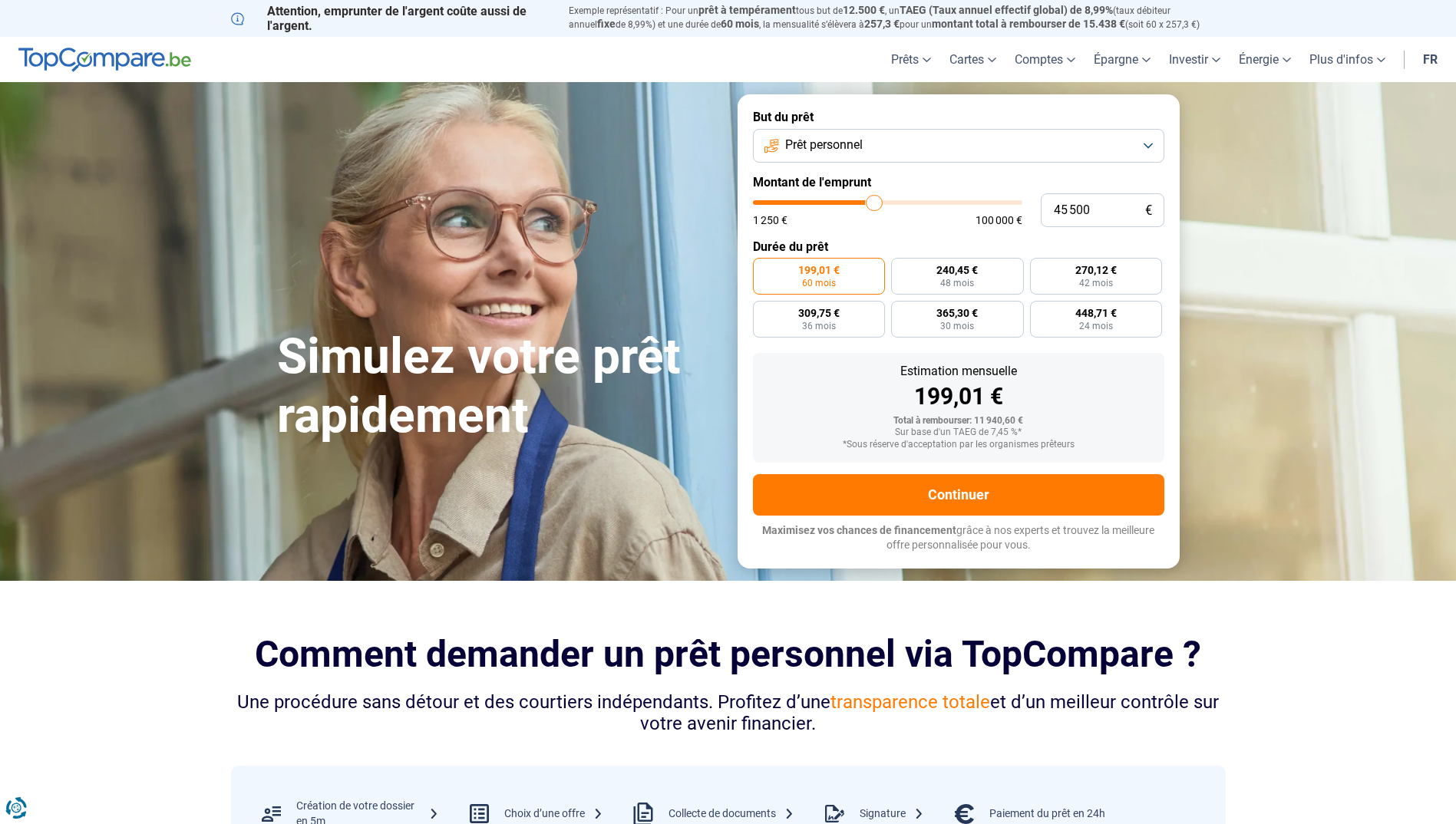
type input "47000"
type input "48 750"
type input "48750"
type input "51 250"
type input "51250"
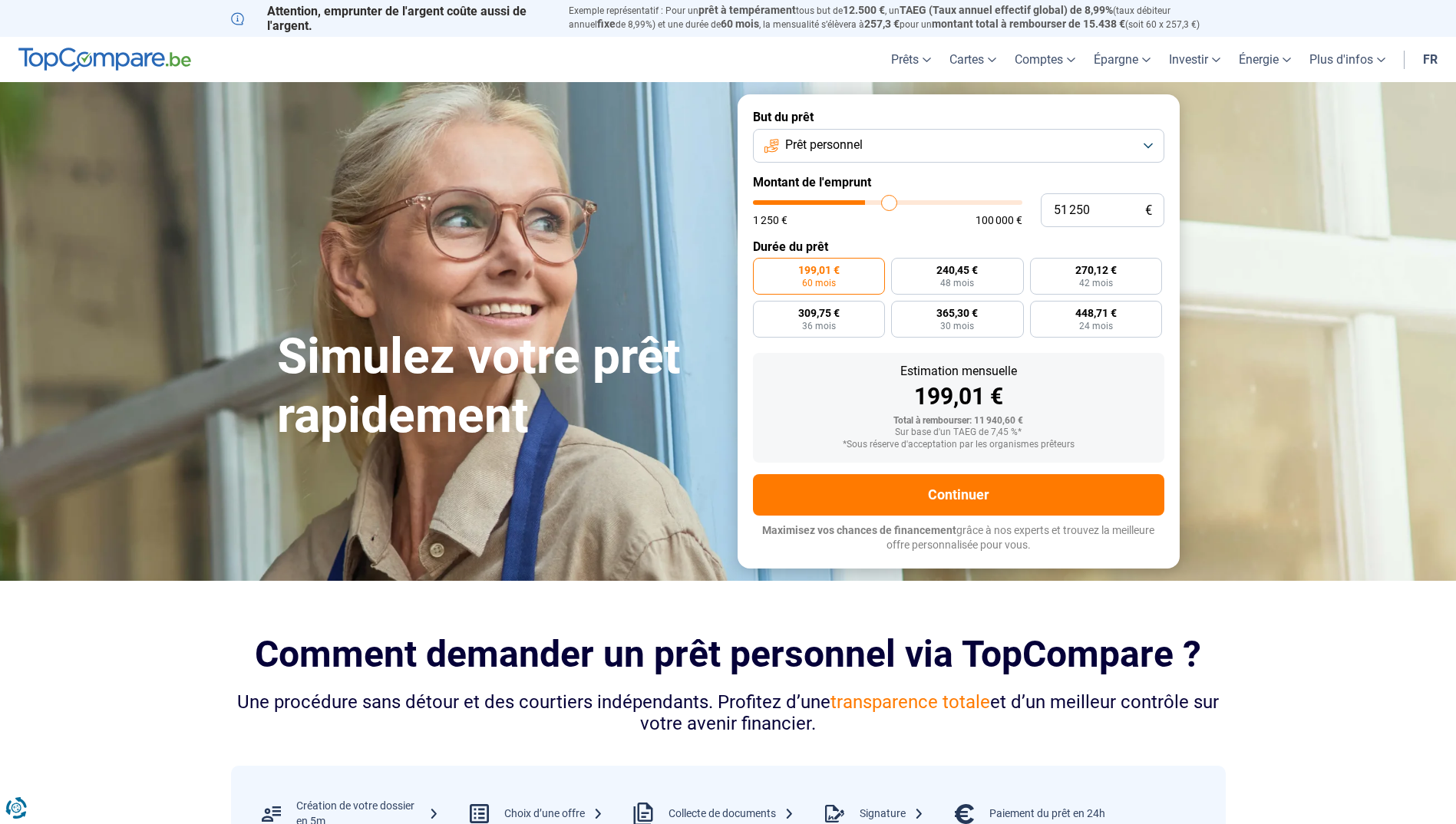
type input "53 250"
type input "53250"
type input "54 750"
type input "54750"
type input "55 750"
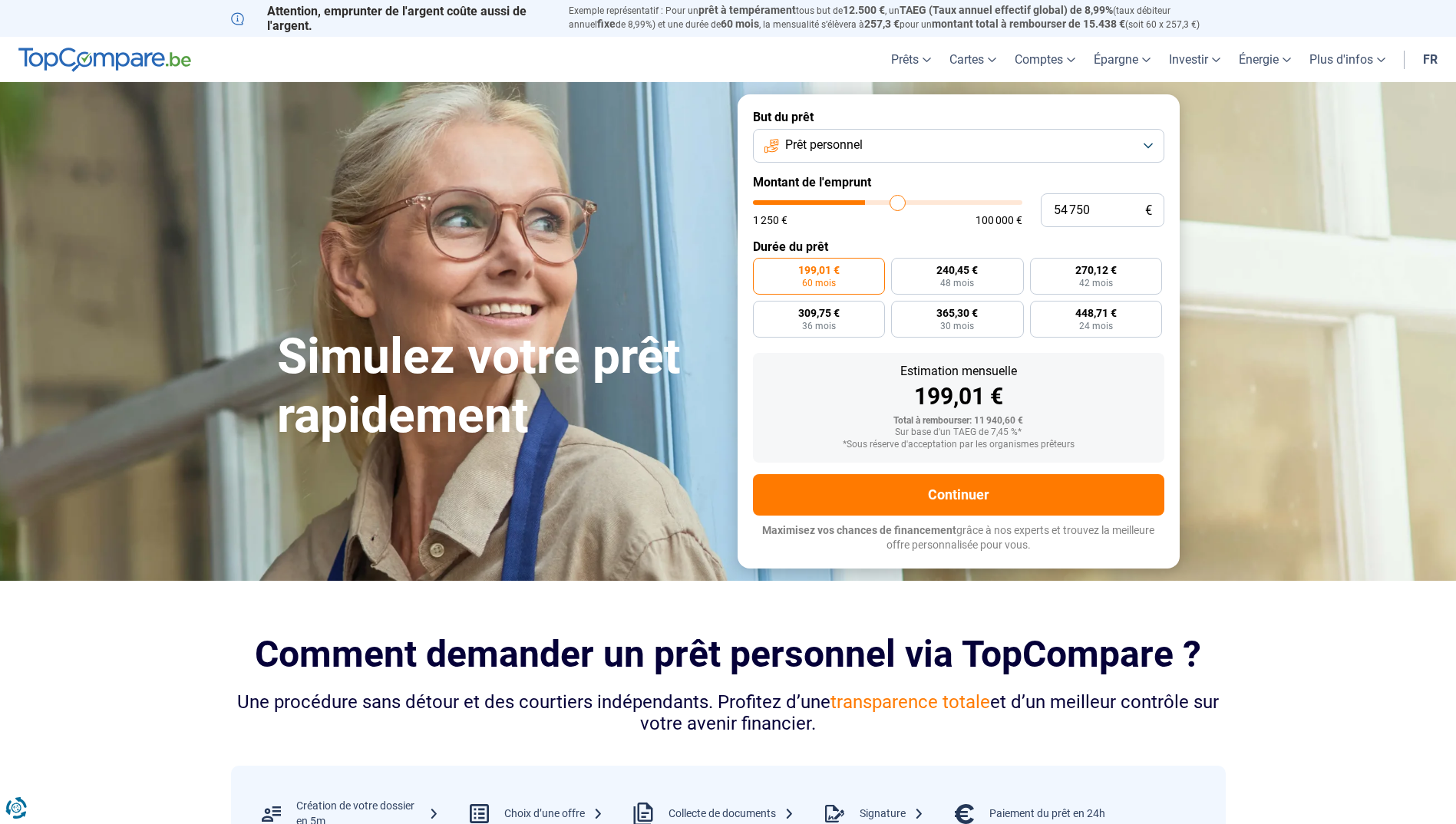
type input "55750"
type input "56 000"
type input "56000"
type input "56 250"
type input "56250"
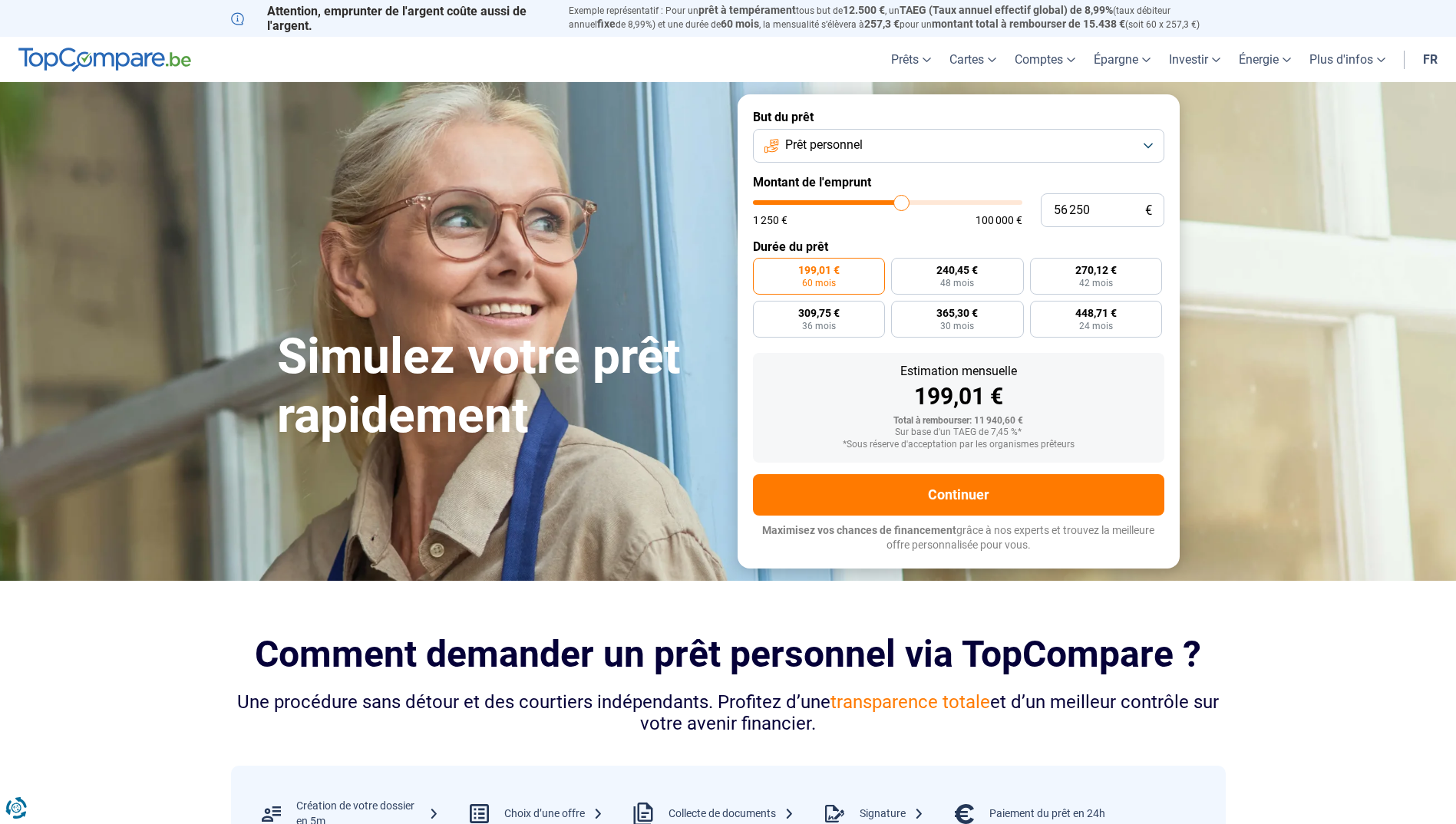
type input "56 500"
type input "56500"
type input "57 000"
type input "57000"
type input "57 250"
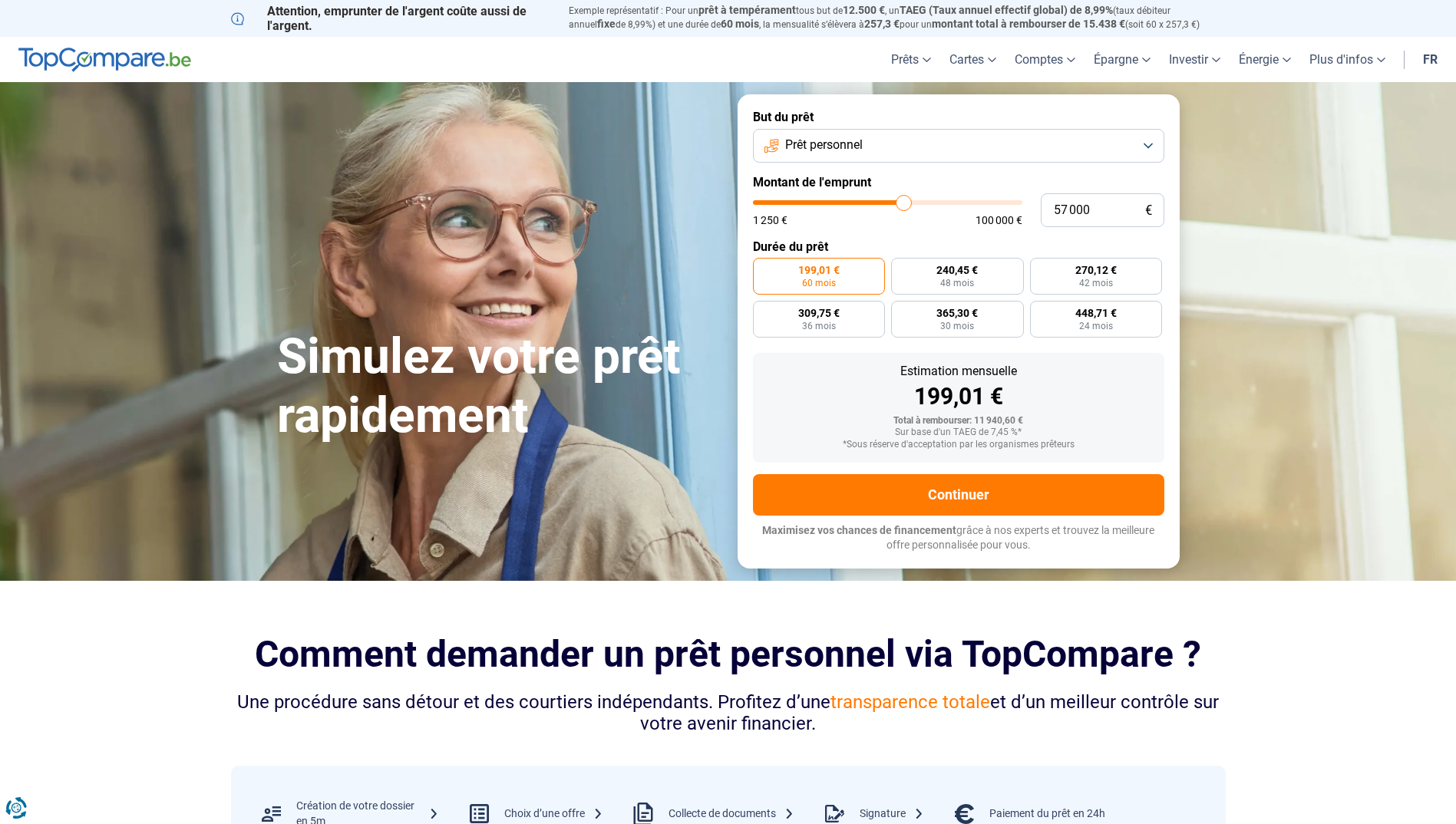
type input "57250"
type input "57 500"
type input "57500"
type input "57 750"
type input "57750"
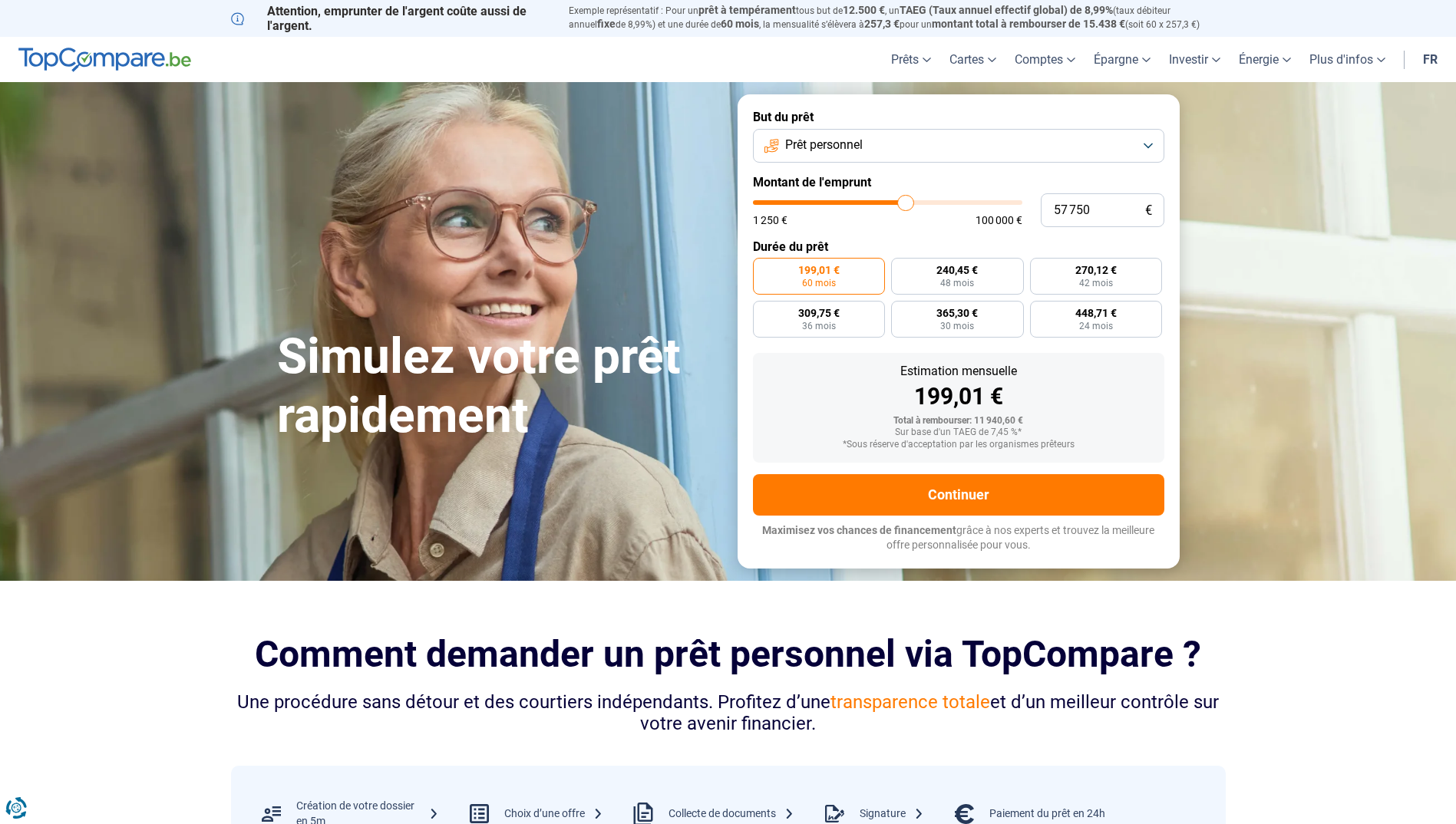
type input "58 000"
type input "58000"
type input "58 500"
type input "58500"
type input "58 750"
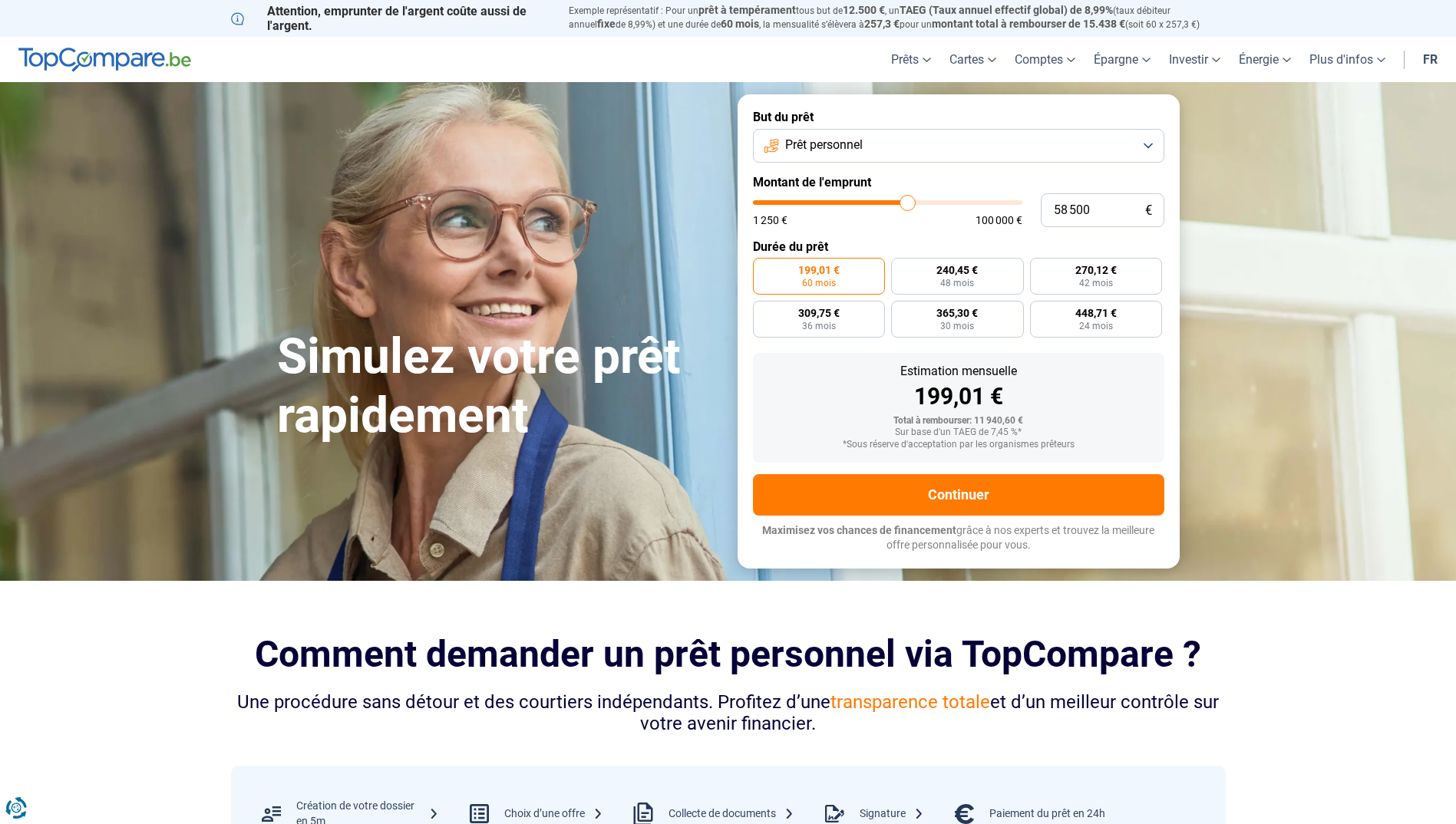
type input "58750"
type input "59 000"
type input "59000"
type input "59 250"
type input "59250"
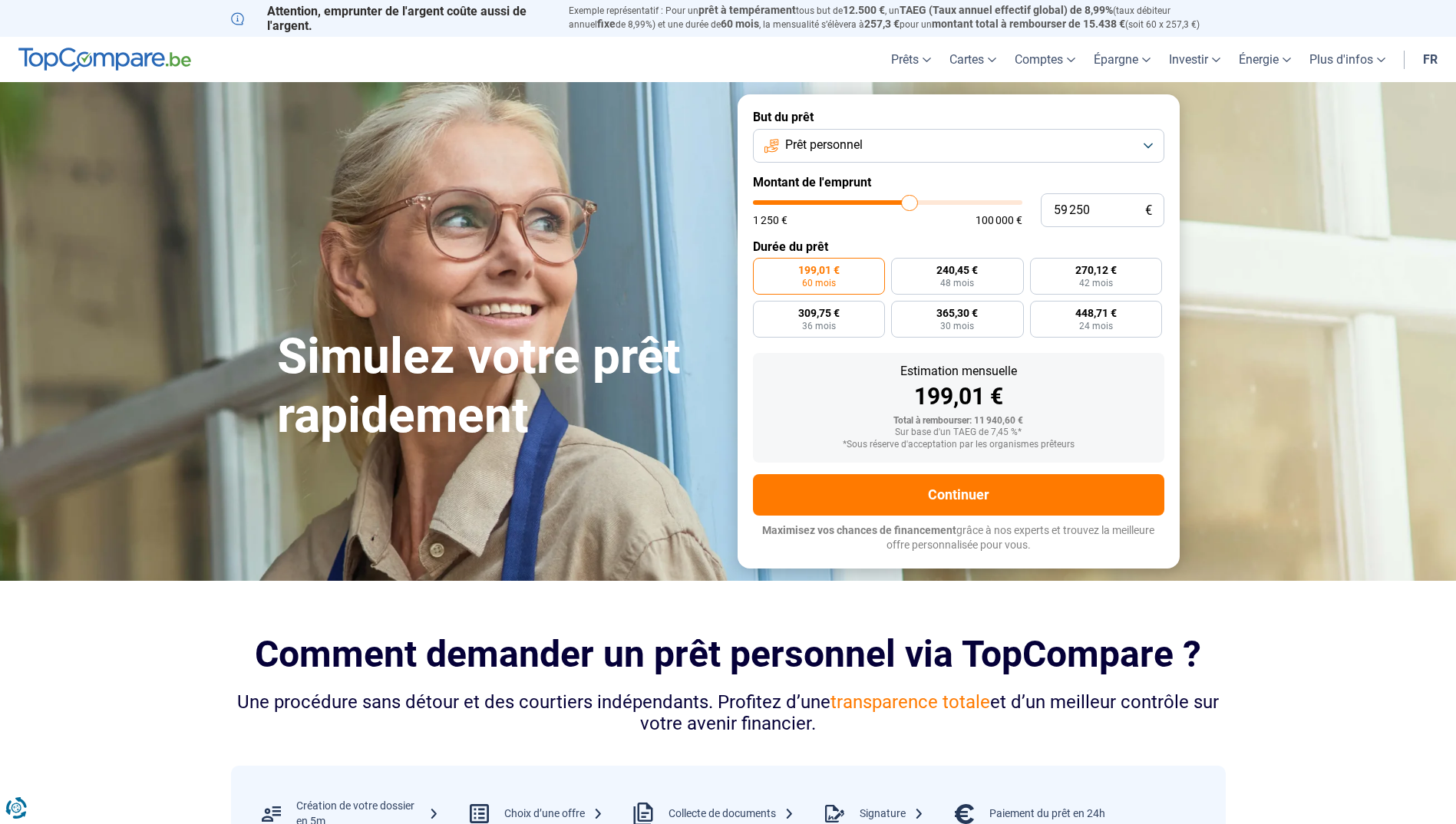
type input "59 500"
type input "59500"
type input "60 000"
type input "60000"
type input "60 750"
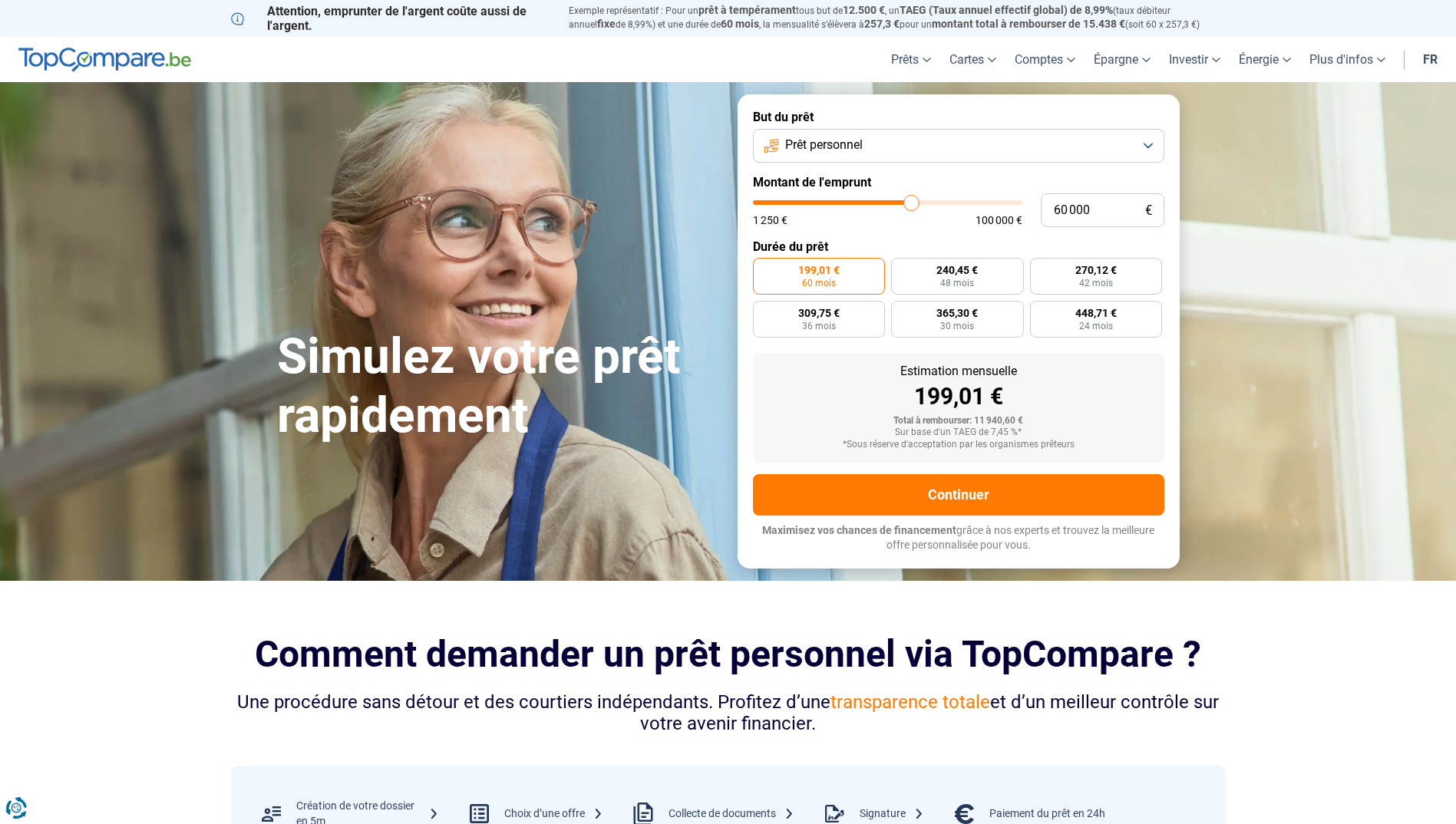
type input "60750"
type input "61 000"
type input "61000"
type input "62 250"
type input "62250"
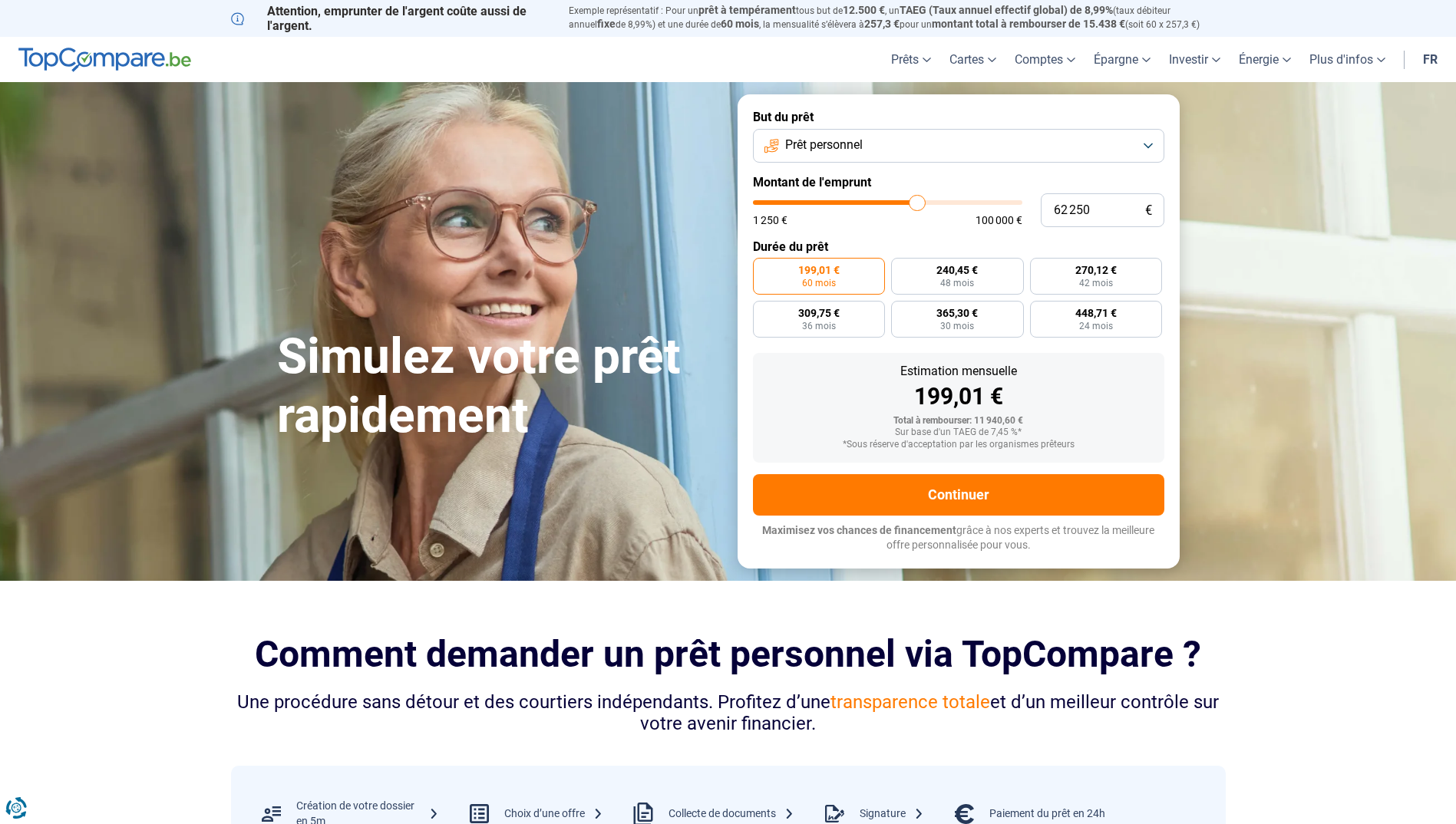
type input "63 500"
type input "63500"
type input "65 000"
type input "65000"
type input "66 000"
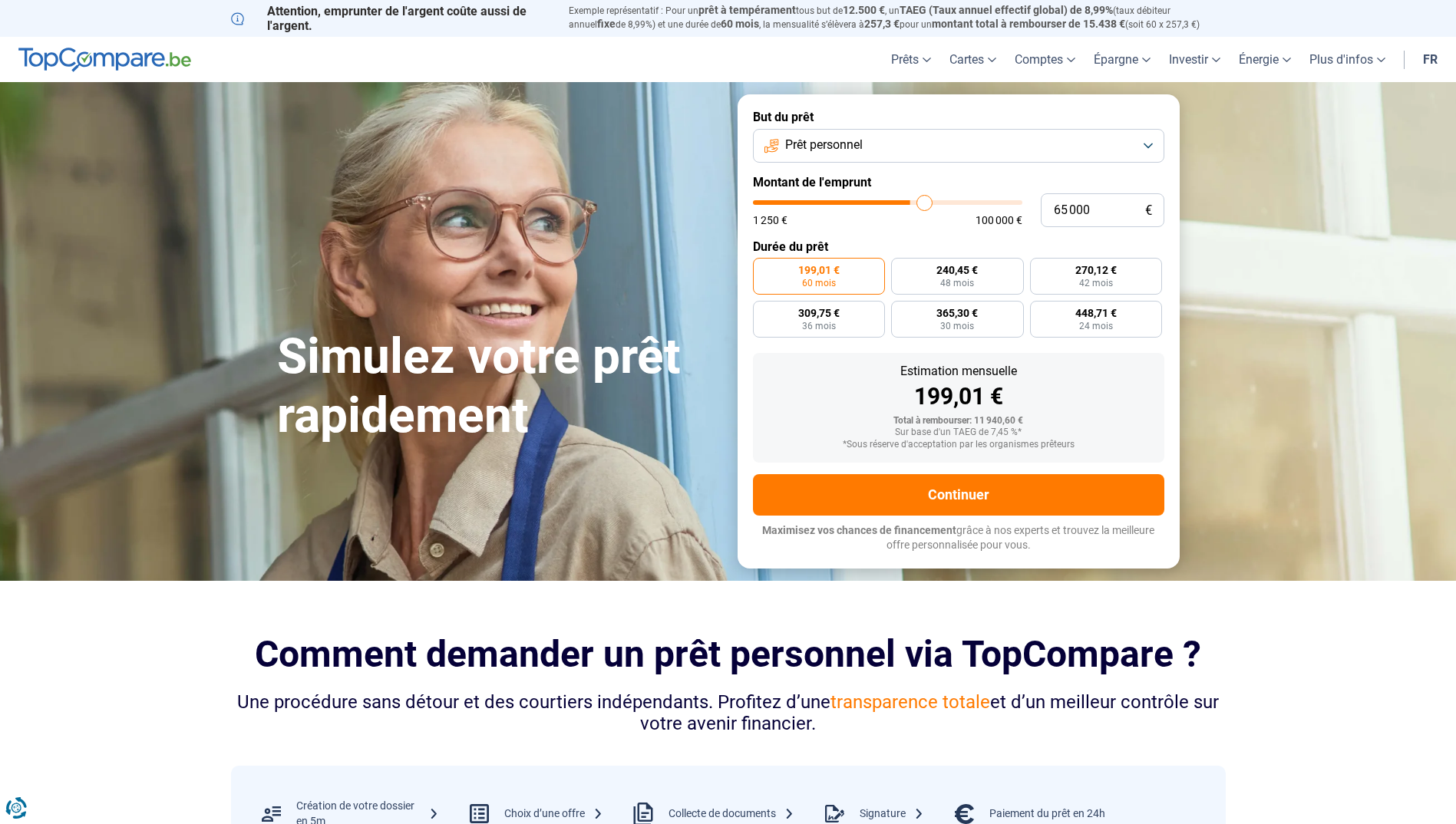
type input "66000"
type input "66 750"
type input "66750"
type input "67 500"
type input "67500"
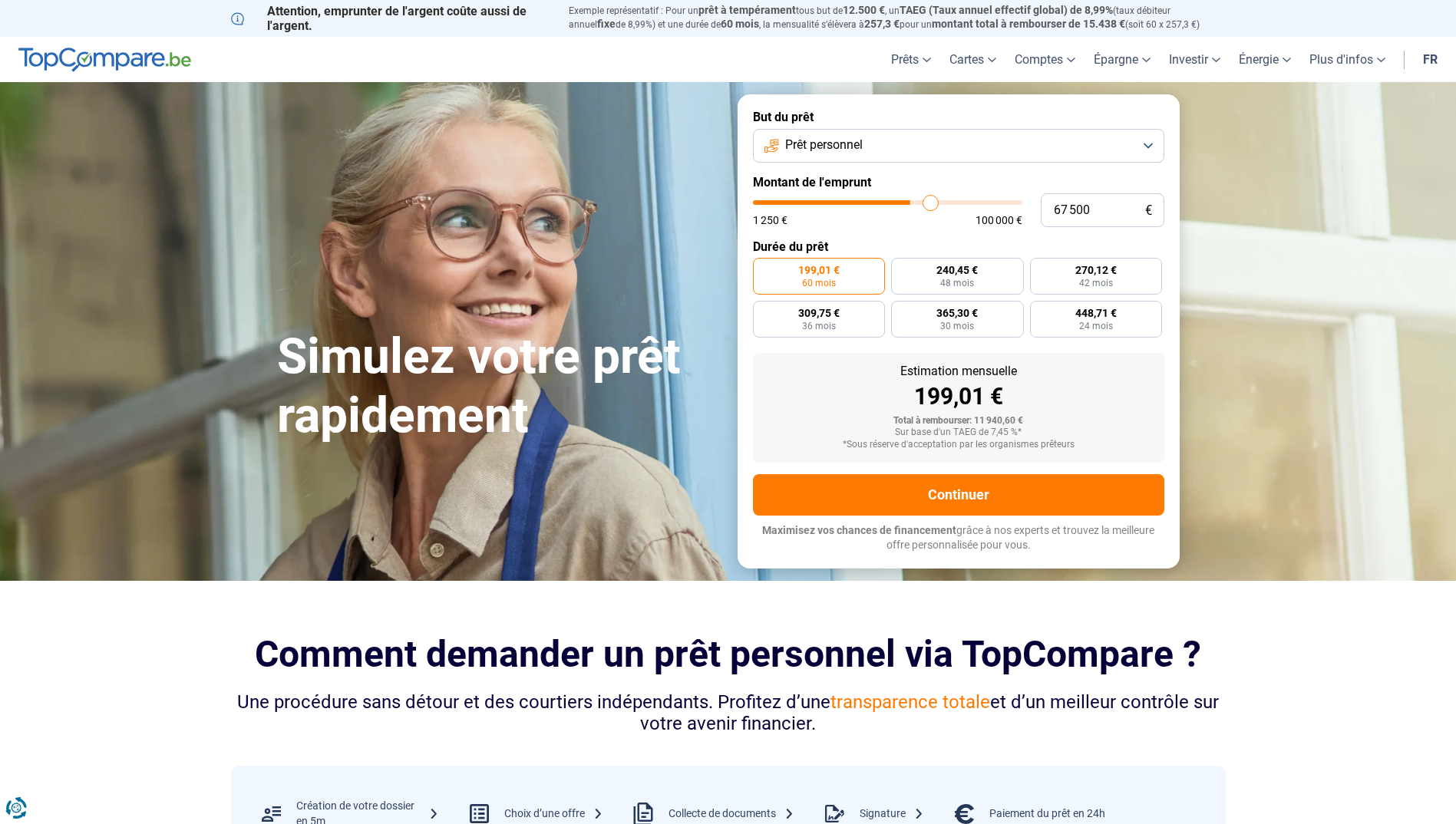
type input "67 750"
type input "67750"
type input "68 250"
type input "68250"
type input "68 750"
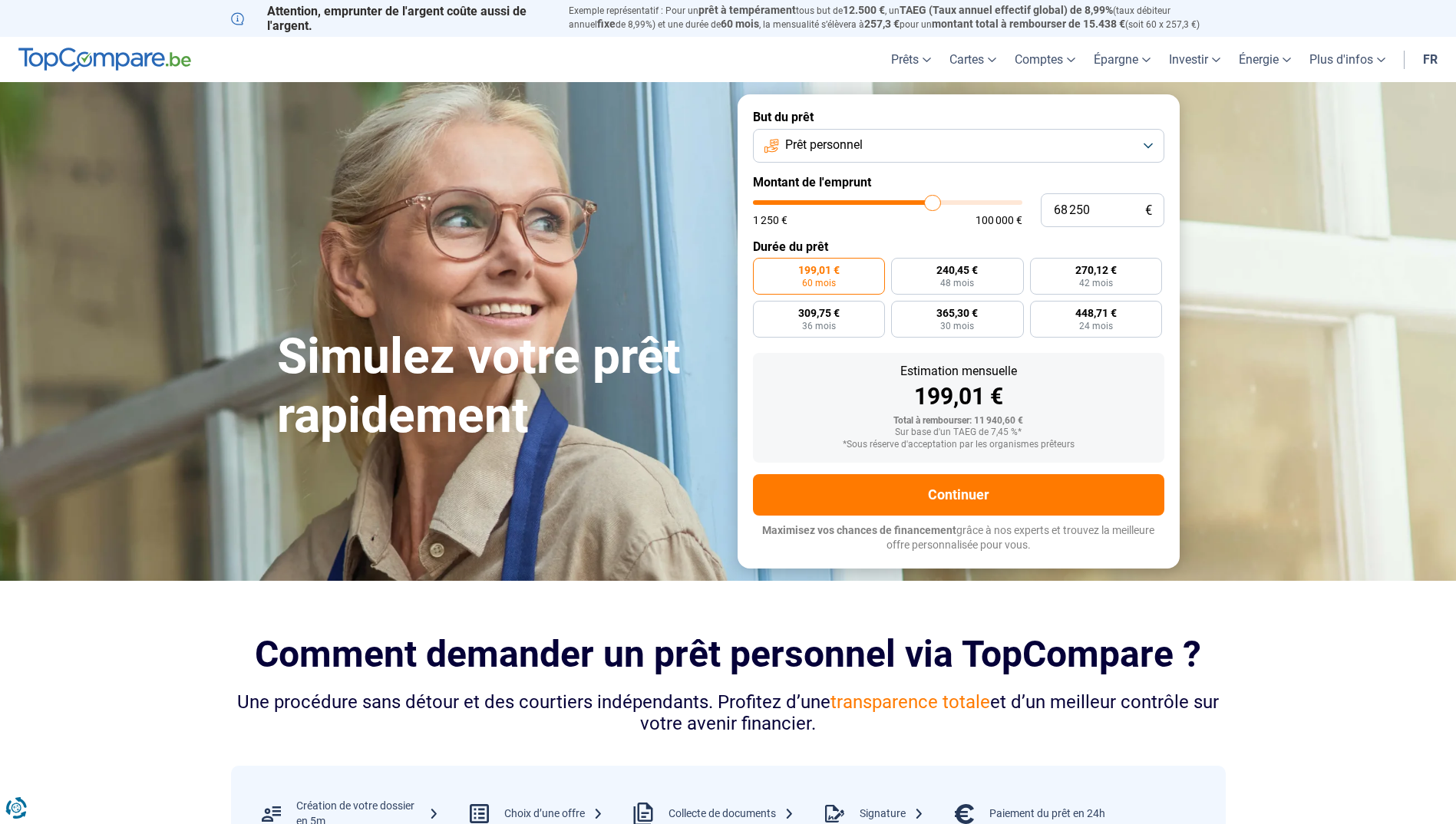
type input "68750"
type input "69 000"
type input "69000"
type input "69 250"
type input "69250"
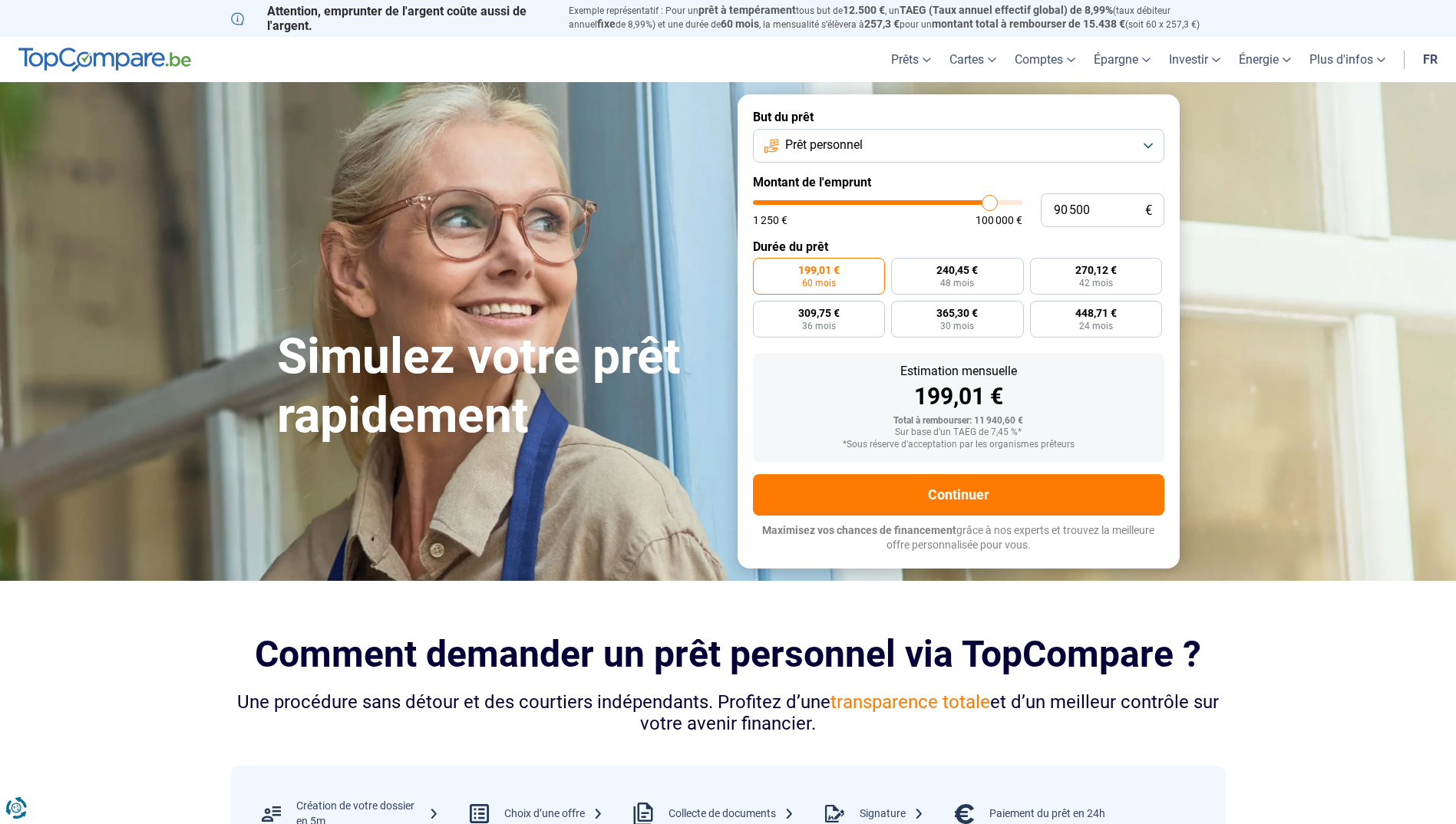
drag, startPoint x: 780, startPoint y: 202, endPoint x: 989, endPoint y: 206, distance: 209.0
click at [989, 205] on input "range" at bounding box center [888, 202] width 270 height 5
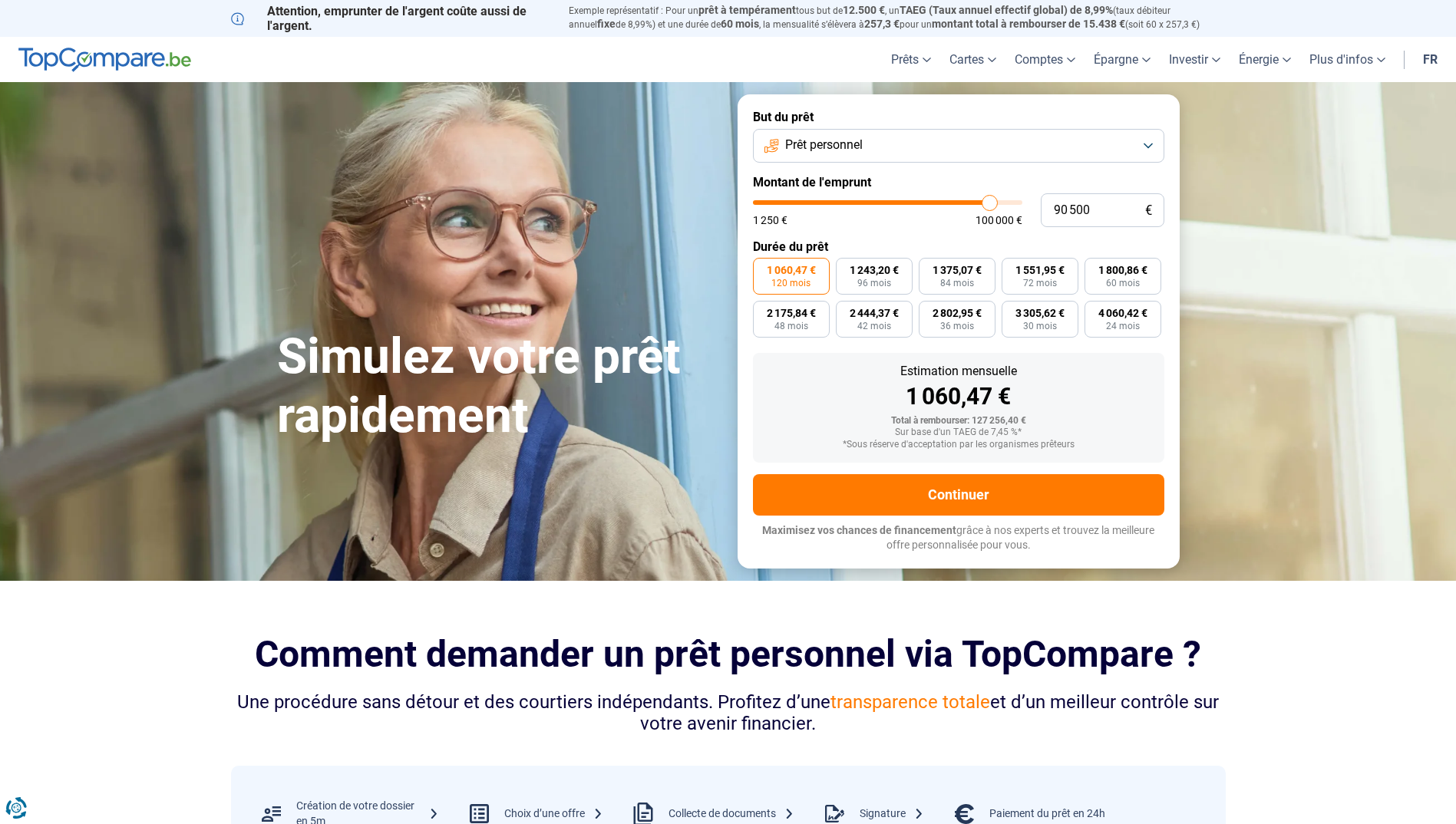
click at [868, 144] on button "Prêt personnel" at bounding box center [959, 146] width 411 height 34
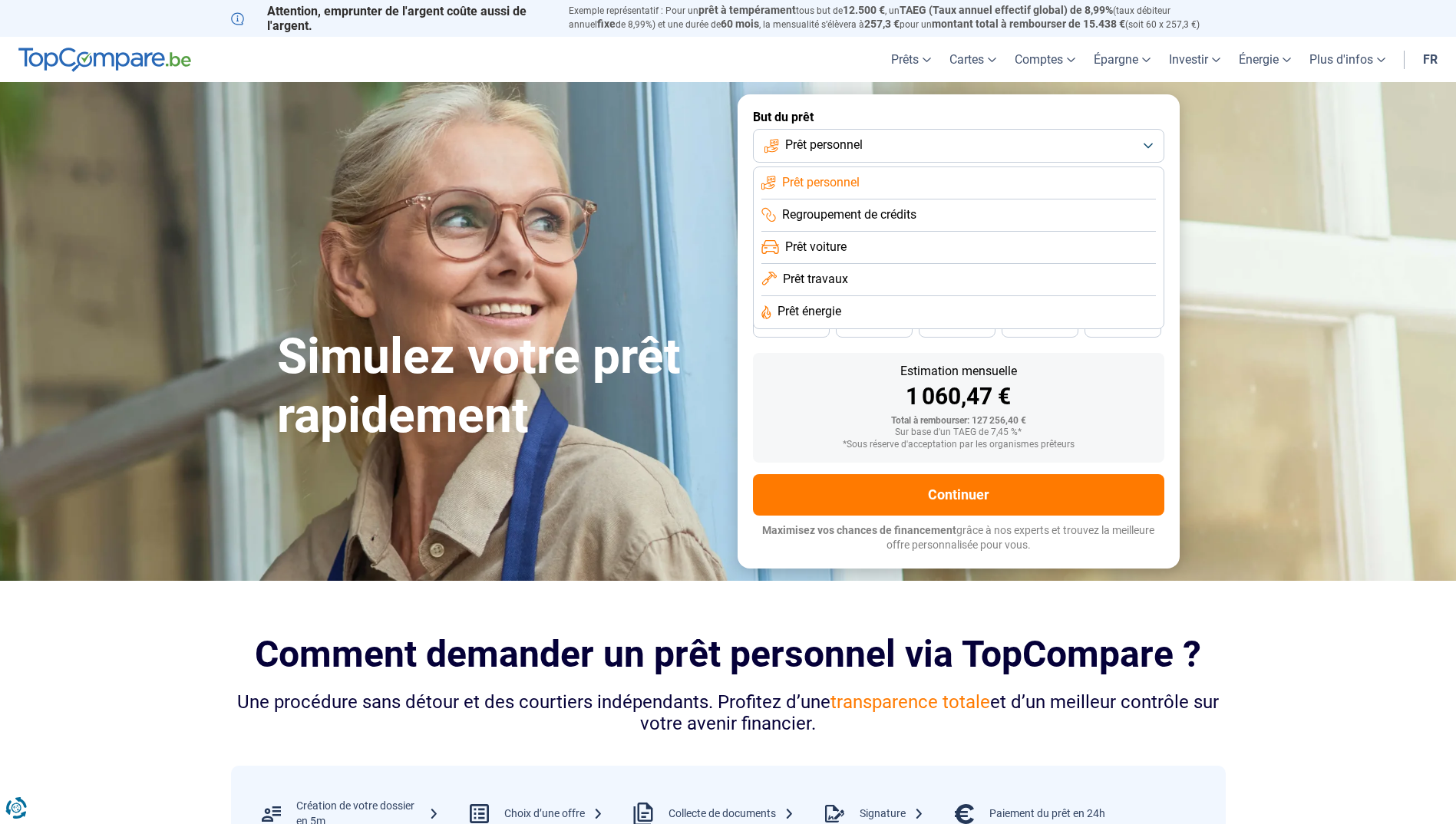
click at [863, 274] on li "Prêt travaux" at bounding box center [958, 280] width 395 height 32
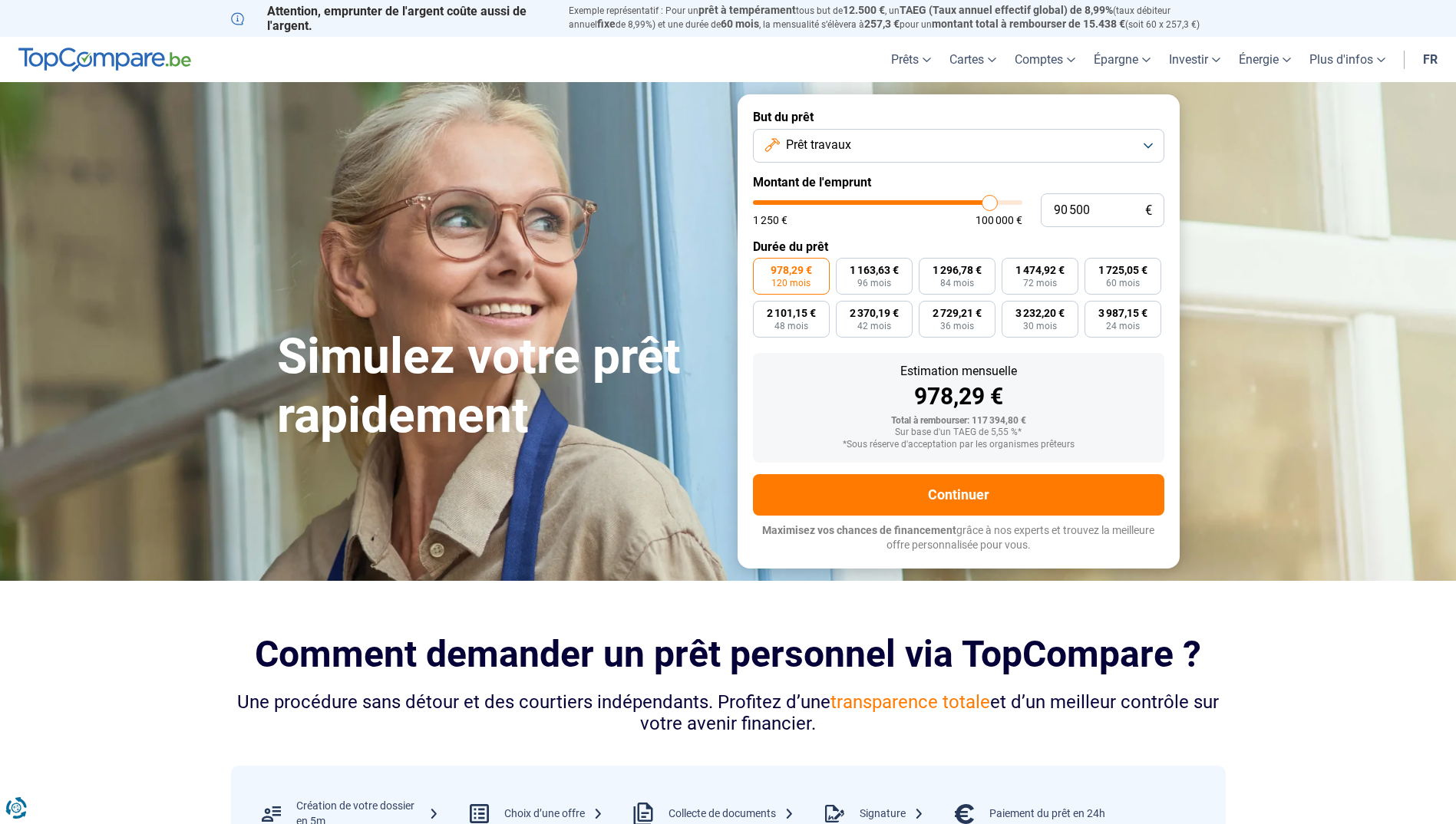
click at [902, 143] on button "Prêt travaux" at bounding box center [959, 146] width 411 height 34
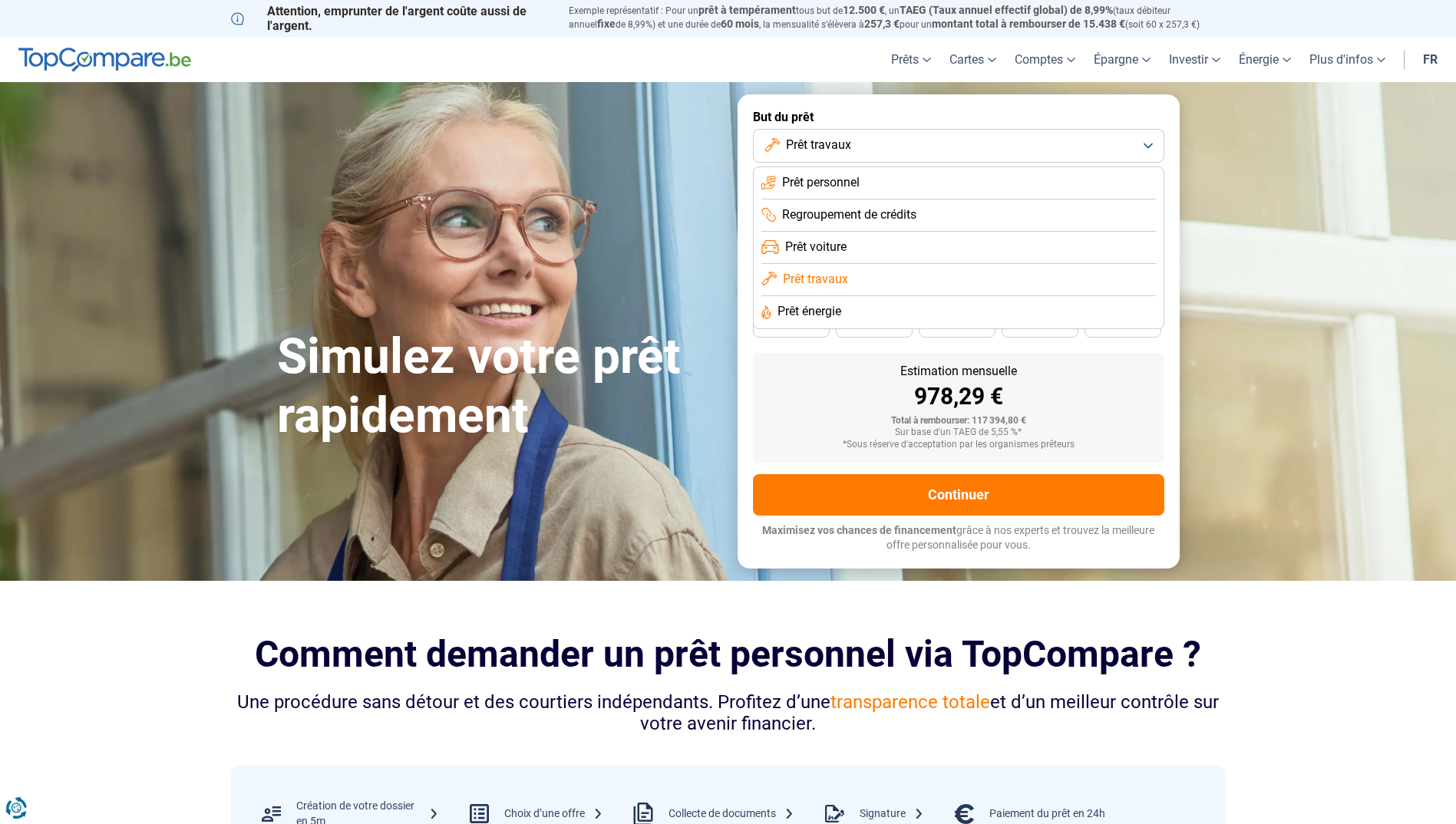
click at [850, 309] on li "Prêt énergie" at bounding box center [958, 312] width 395 height 32
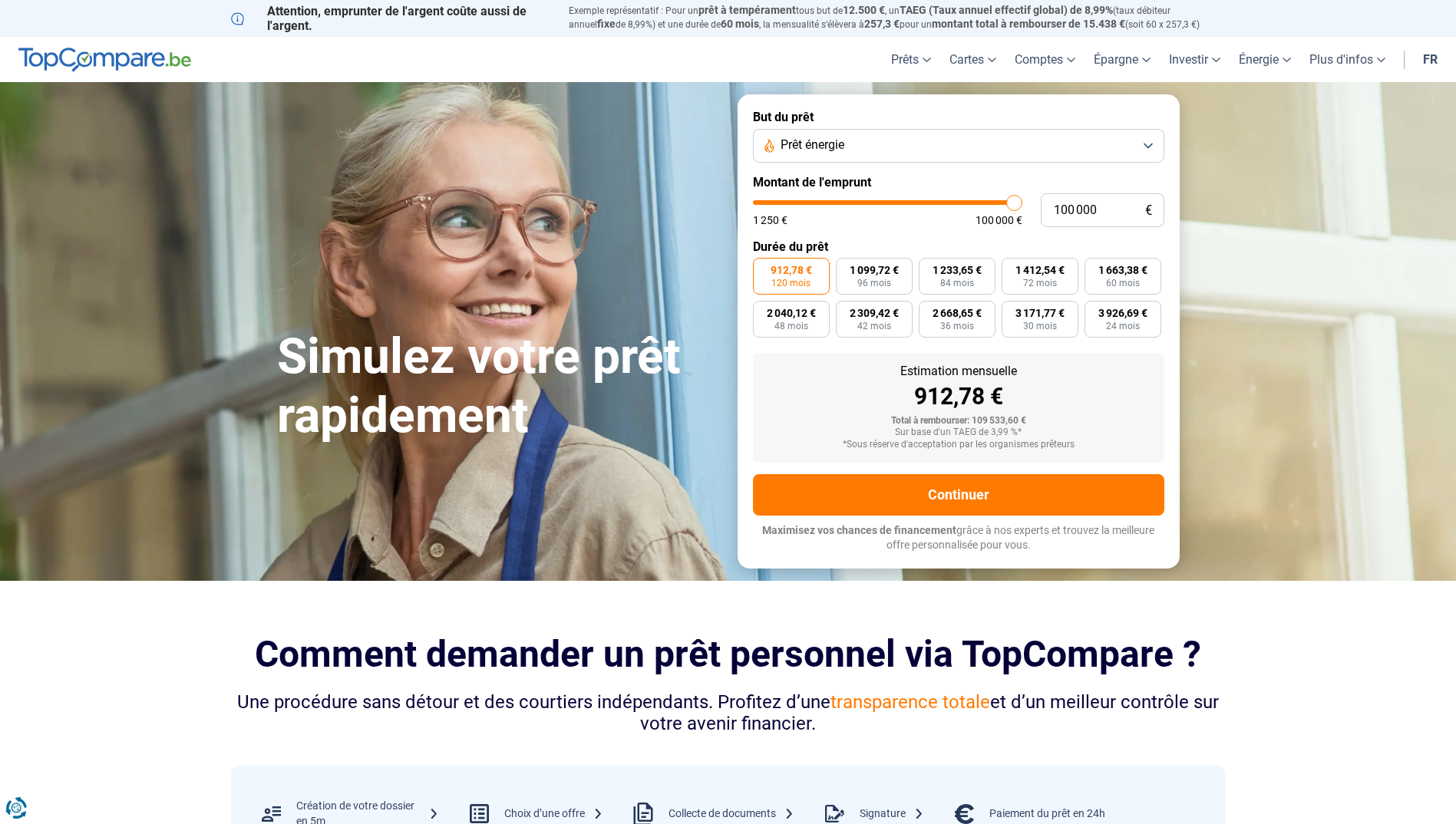
drag, startPoint x: 989, startPoint y: 205, endPoint x: 1035, endPoint y: 205, distance: 46.0
click at [1022, 205] on input "range" at bounding box center [888, 202] width 270 height 5
click at [844, 138] on span "Prêt énergie" at bounding box center [812, 145] width 64 height 17
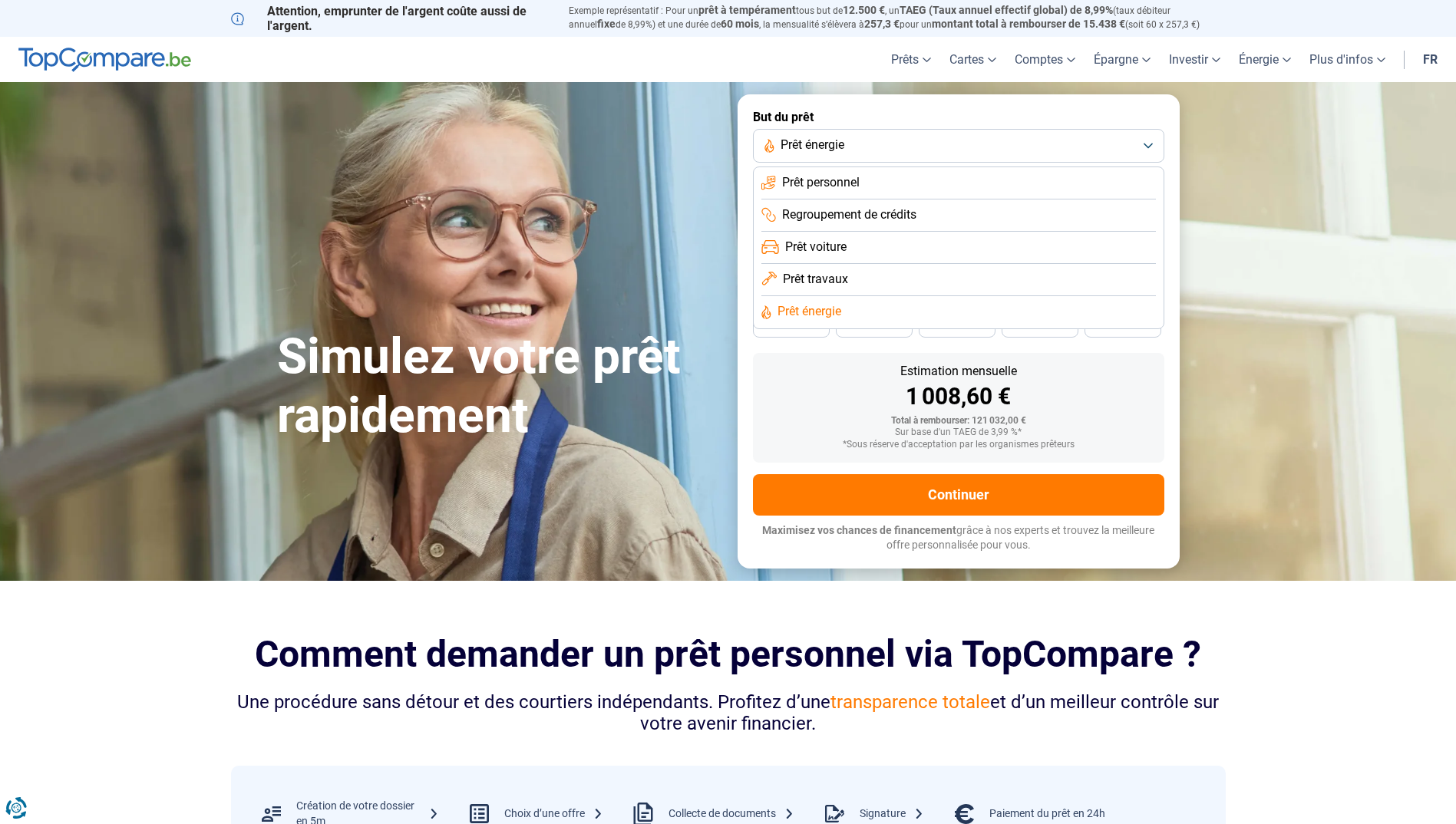
click at [833, 247] on span "Prêt voiture" at bounding box center [816, 246] width 62 height 17
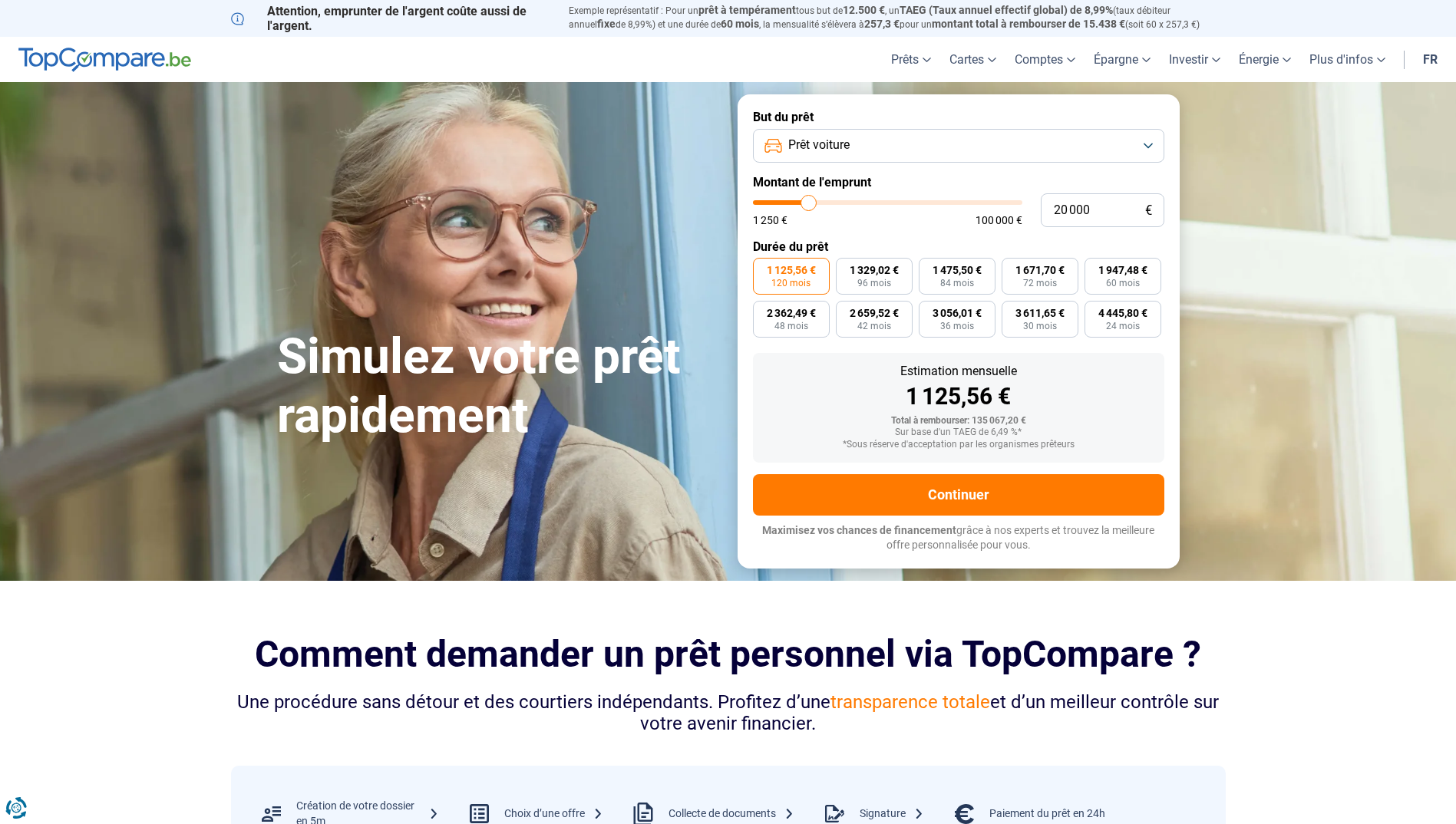
drag, startPoint x: 1009, startPoint y: 200, endPoint x: 809, endPoint y: 200, distance: 200.0
click at [809, 200] on input "range" at bounding box center [888, 202] width 270 height 5
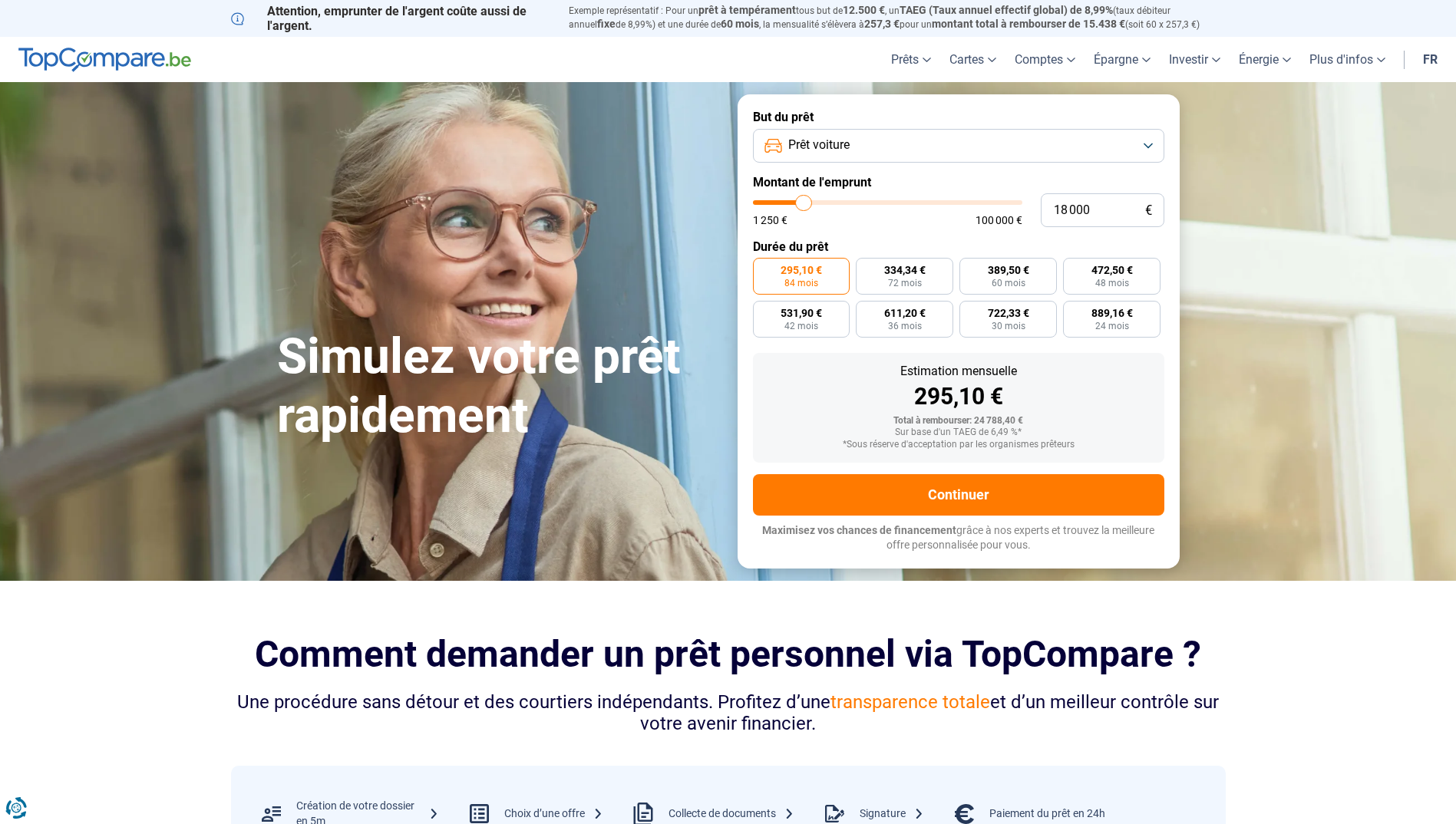
drag, startPoint x: 812, startPoint y: 206, endPoint x: 804, endPoint y: 206, distance: 8.0
click at [804, 205] on input "range" at bounding box center [888, 202] width 270 height 5
click at [856, 141] on button "Prêt voiture" at bounding box center [959, 146] width 411 height 34
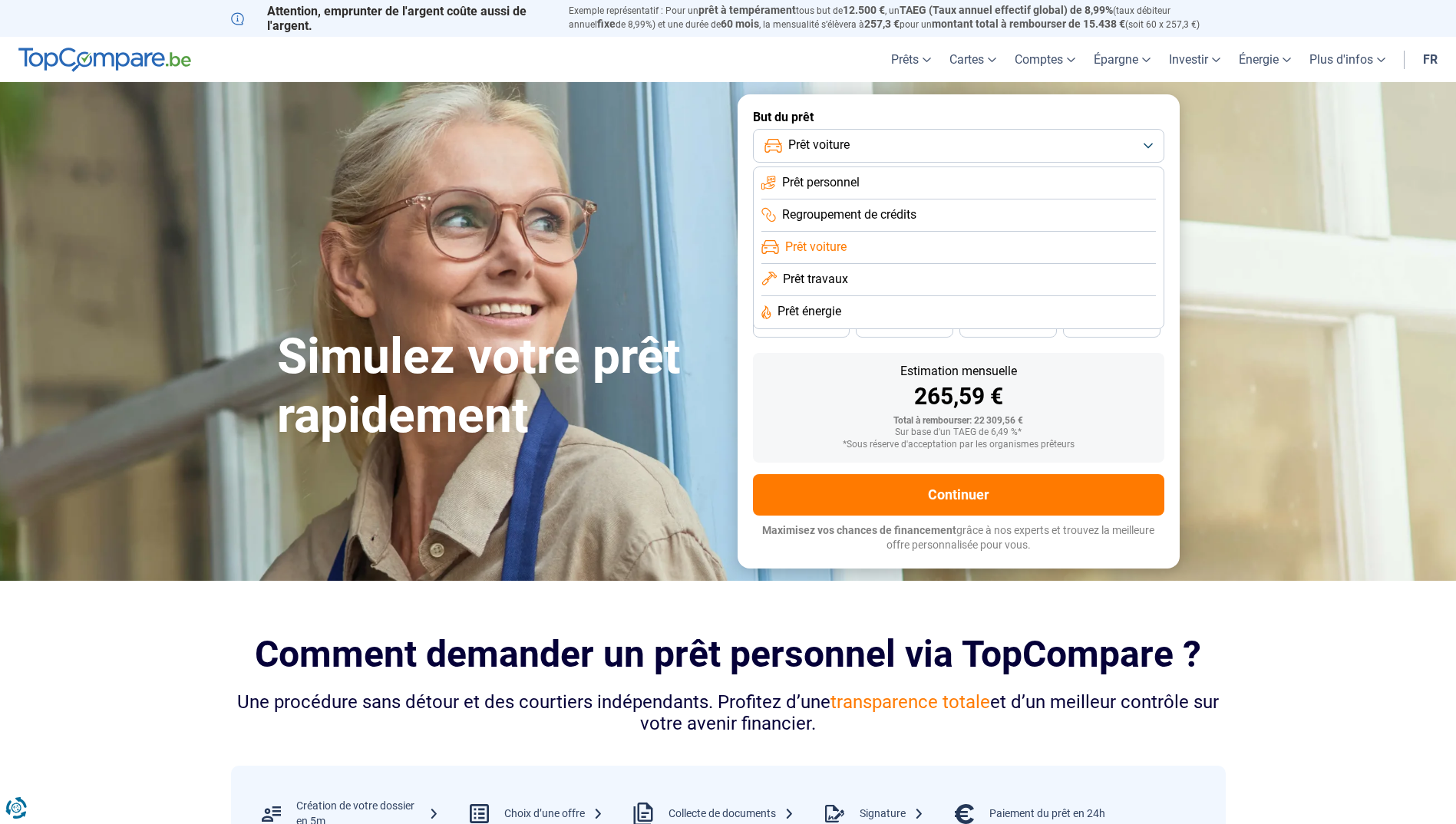
click at [834, 276] on span "Prêt travaux" at bounding box center [816, 278] width 66 height 17
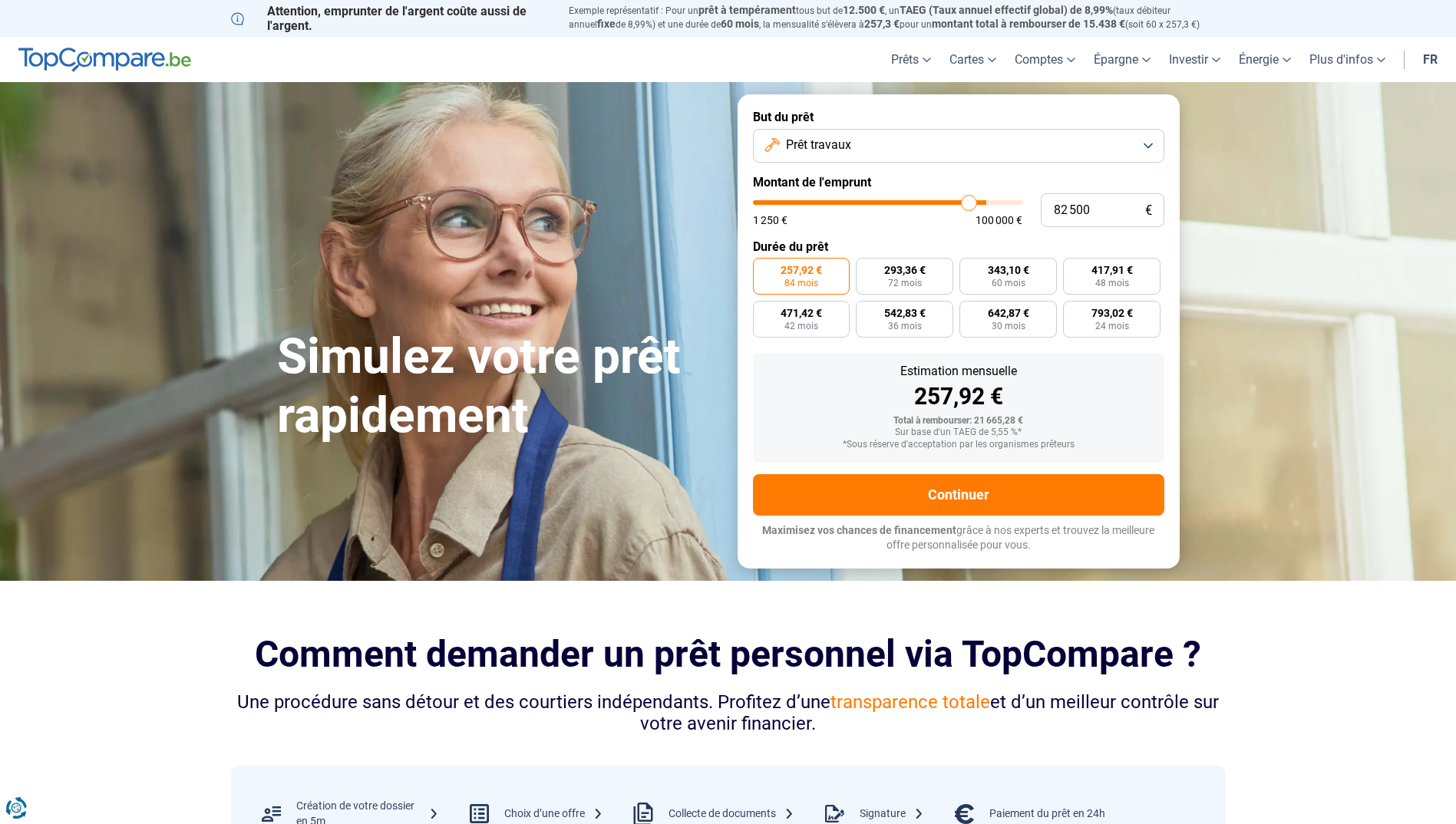
drag, startPoint x: 800, startPoint y: 202, endPoint x: 961, endPoint y: 208, distance: 161.1
click at [966, 205] on input "range" at bounding box center [888, 202] width 270 height 5
